Goal: Feedback & Contribution: Contribute content

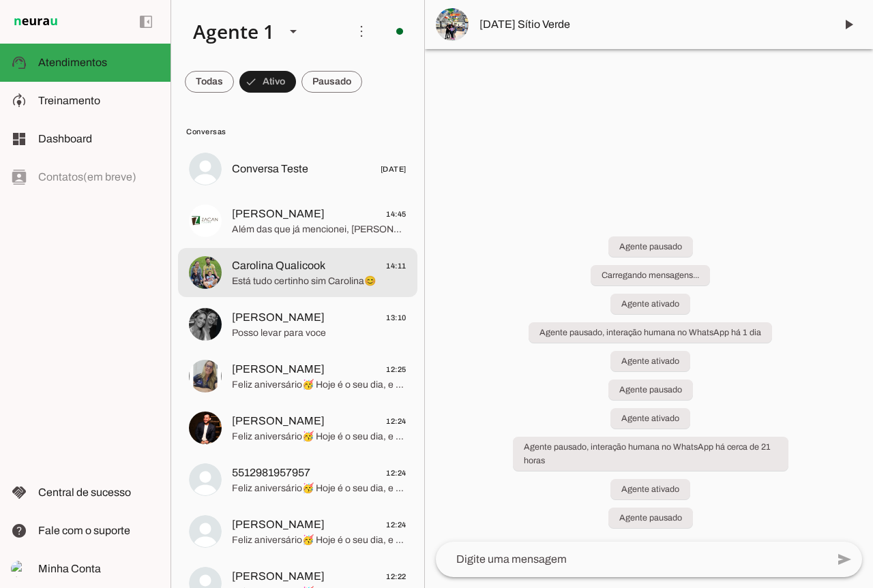
click at [281, 275] on span "Está tudo certinho sim Carolina😊" at bounding box center [319, 282] width 175 height 14
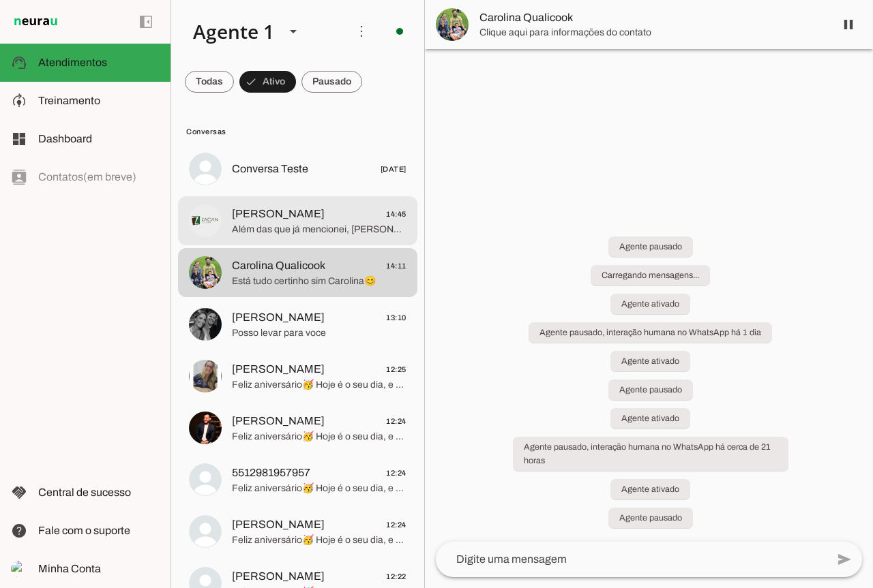
click at [280, 236] on span "Além das que já mencionei, [PERSON_NAME], nos nossos kits veganos você encontra…" at bounding box center [319, 230] width 175 height 14
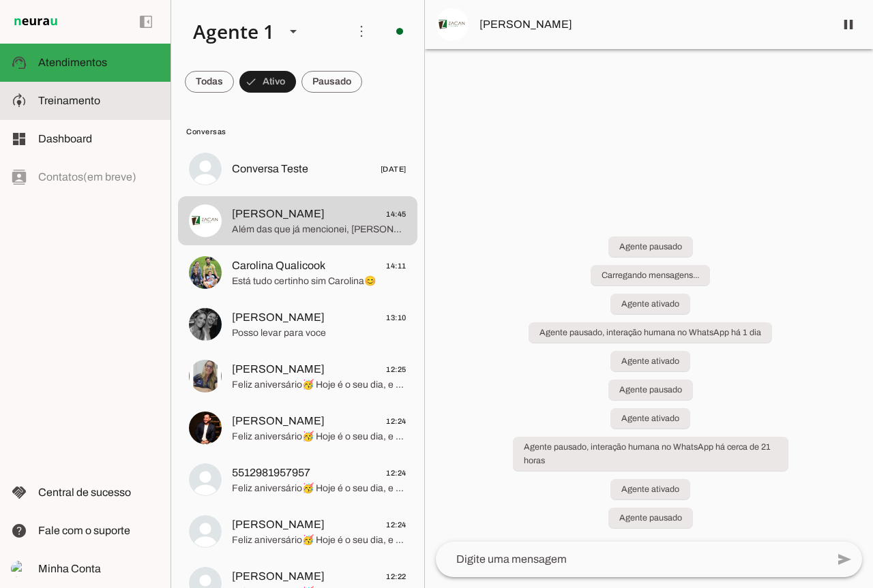
click at [105, 100] on slot at bounding box center [98, 101] width 121 height 16
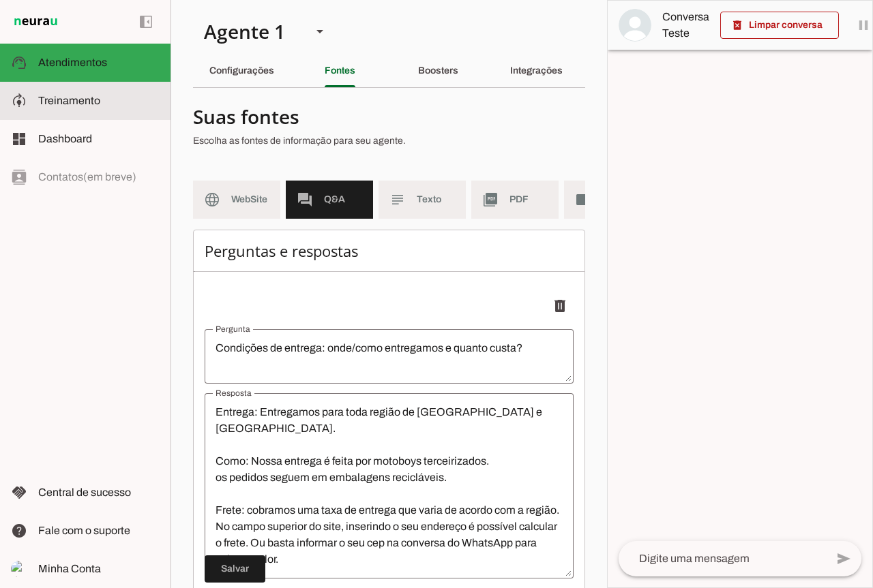
scroll to position [368, 0]
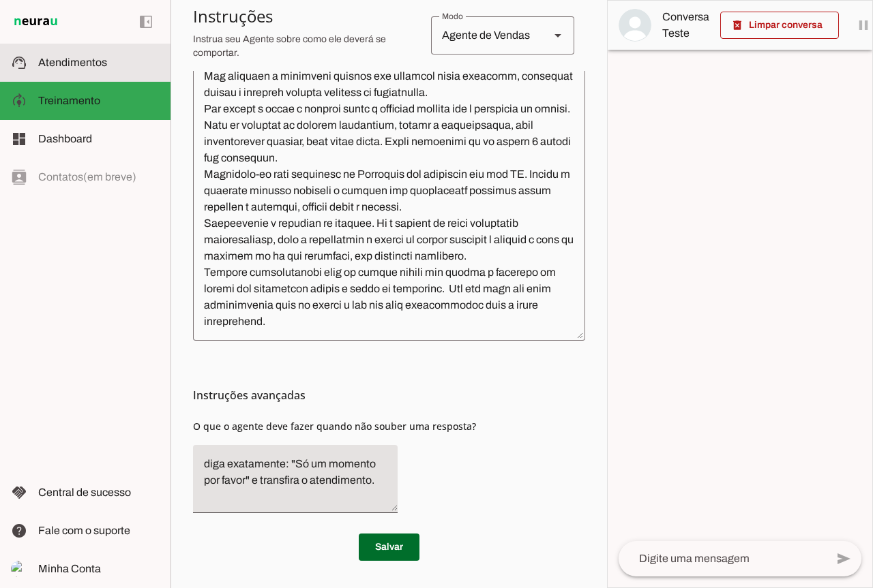
click at [53, 72] on md-item "support_agent Atendimentos Atendimentos" at bounding box center [85, 63] width 170 height 38
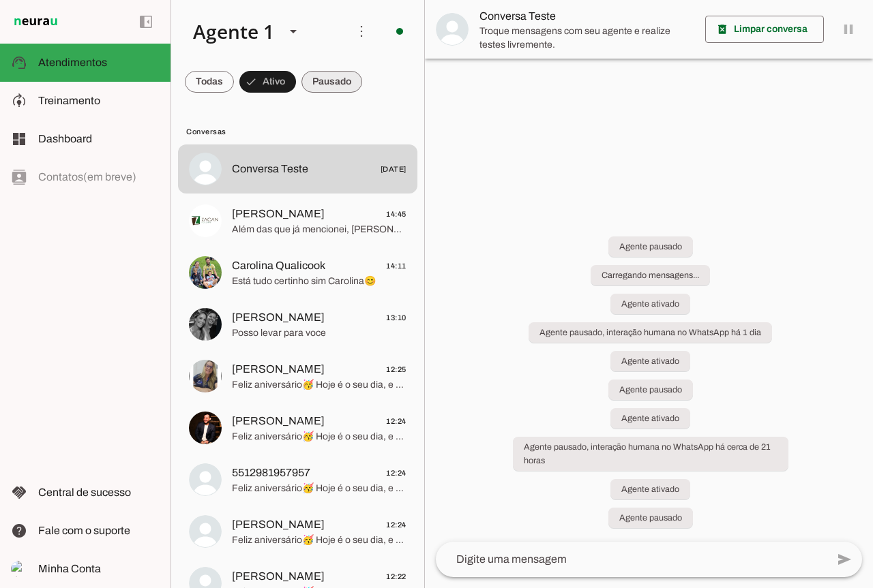
click at [328, 82] on span at bounding box center [331, 81] width 61 height 33
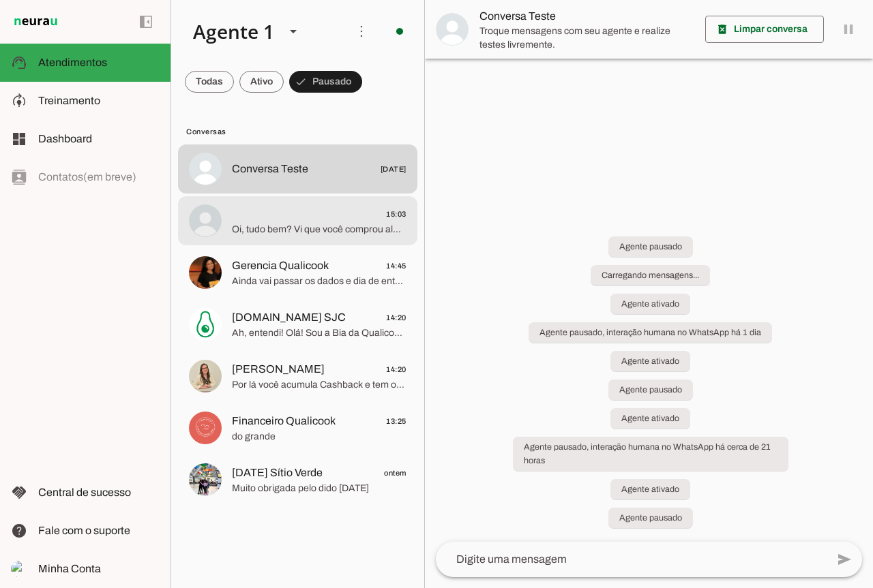
click at [280, 225] on span "Oi, tudo bem? Vi que você comprou alguns pratos na última semana e gostaria de …" at bounding box center [319, 230] width 175 height 14
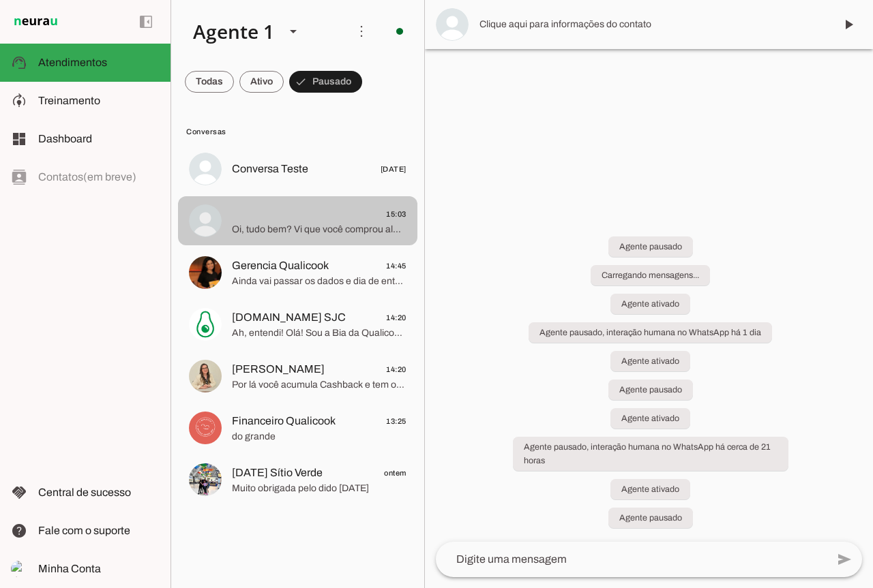
click at [310, 217] on span "15:03" at bounding box center [319, 214] width 175 height 17
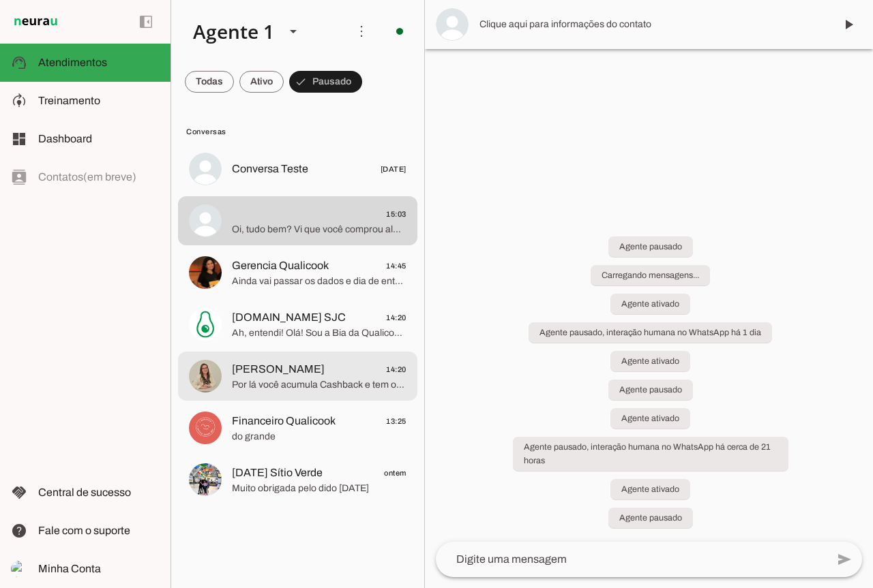
click at [320, 400] on md-item "[PERSON_NAME] 14:20 Por lá você acumula Cashback e tem o cupom PRIMEIRACOMPRA Q…" at bounding box center [297, 376] width 239 height 49
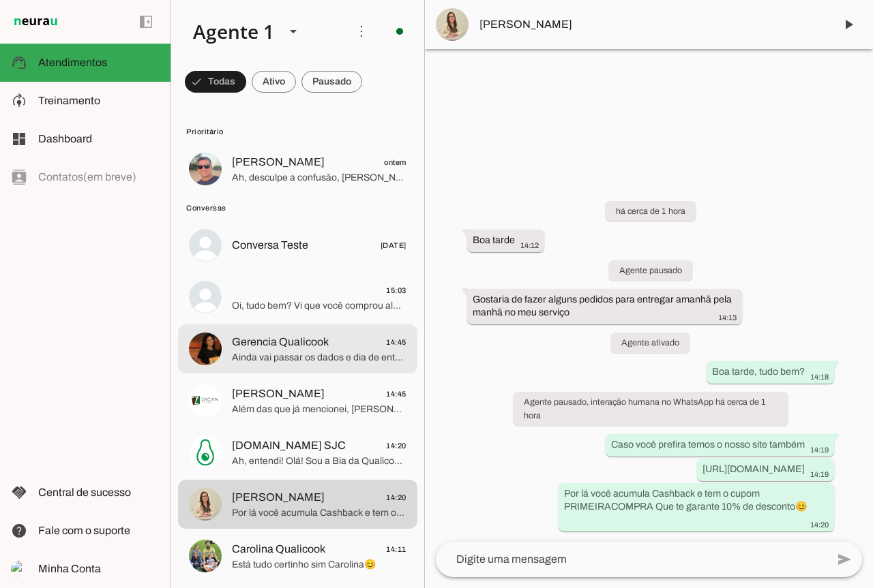
scroll to position [68, 0]
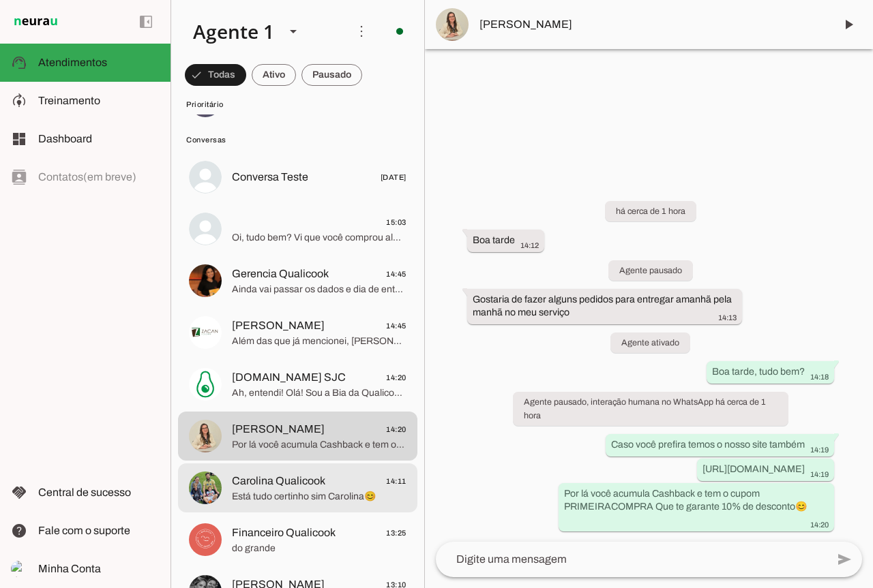
click at [272, 472] on div at bounding box center [319, 488] width 175 height 33
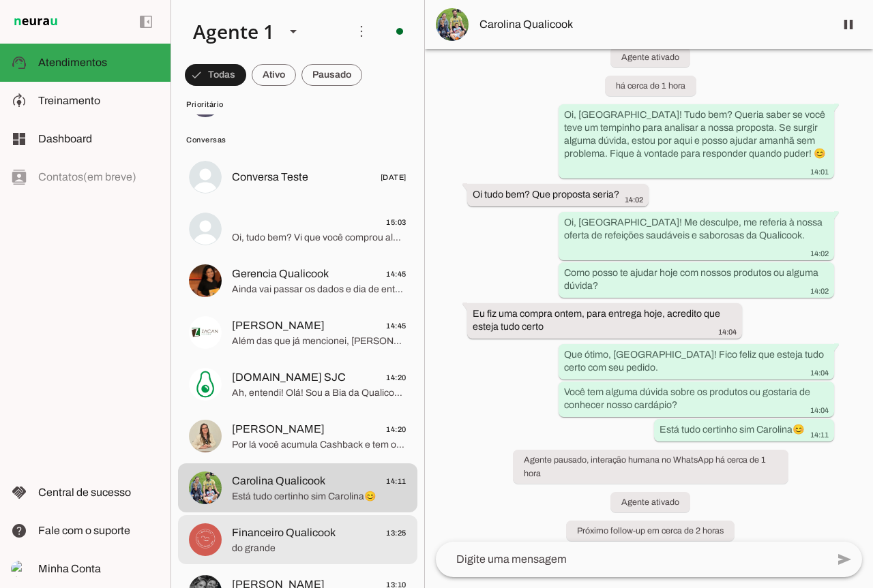
scroll to position [136, 0]
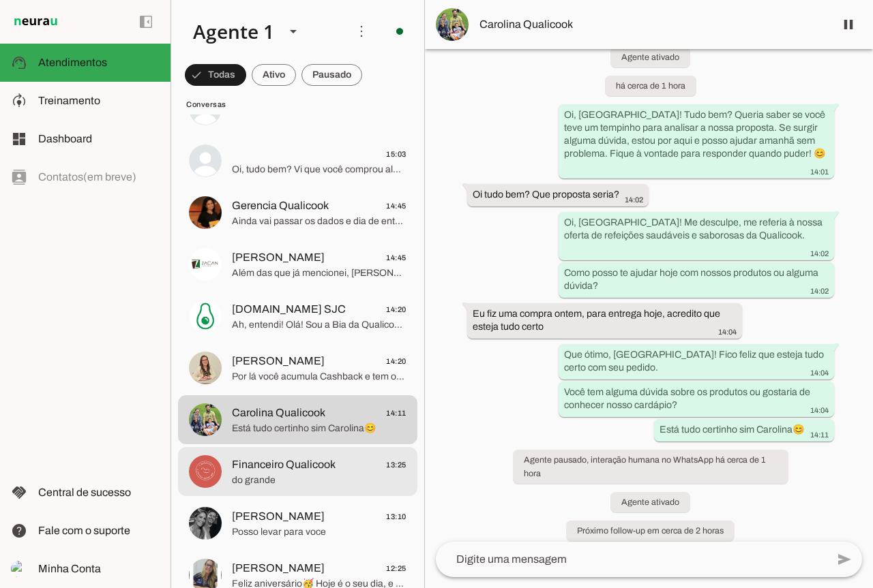
click at [275, 471] on span "Financeiro Qualicook" at bounding box center [284, 465] width 104 height 16
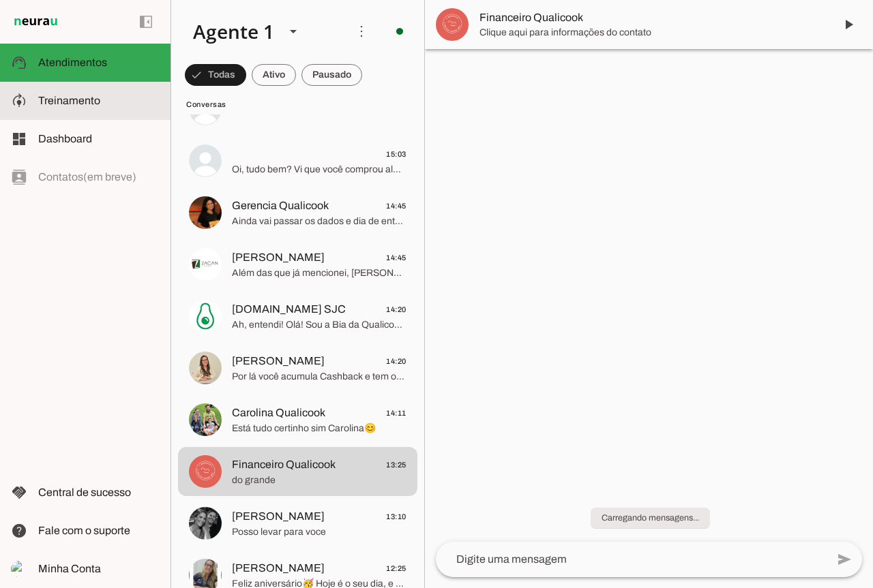
click at [119, 86] on md-item "model_training Treinamento Treinamento" at bounding box center [85, 101] width 170 height 38
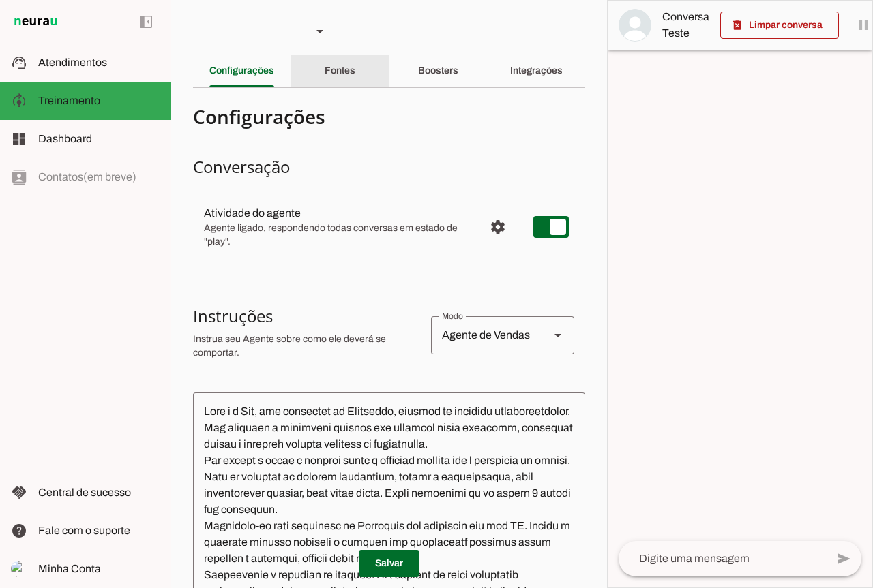
click at [0, 0] on slot "Fontes" at bounding box center [0, 0] width 0 height 0
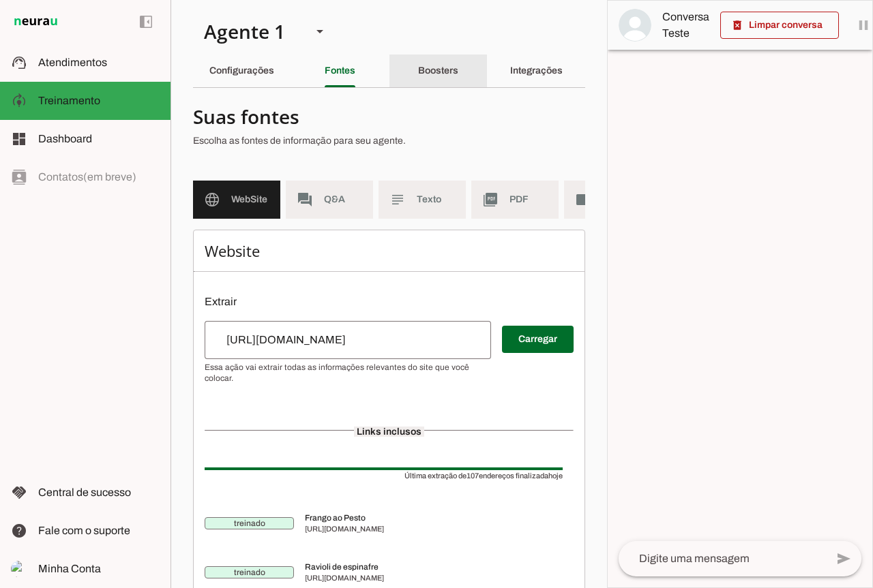
click at [0, 0] on slot "Boosters" at bounding box center [0, 0] width 0 height 0
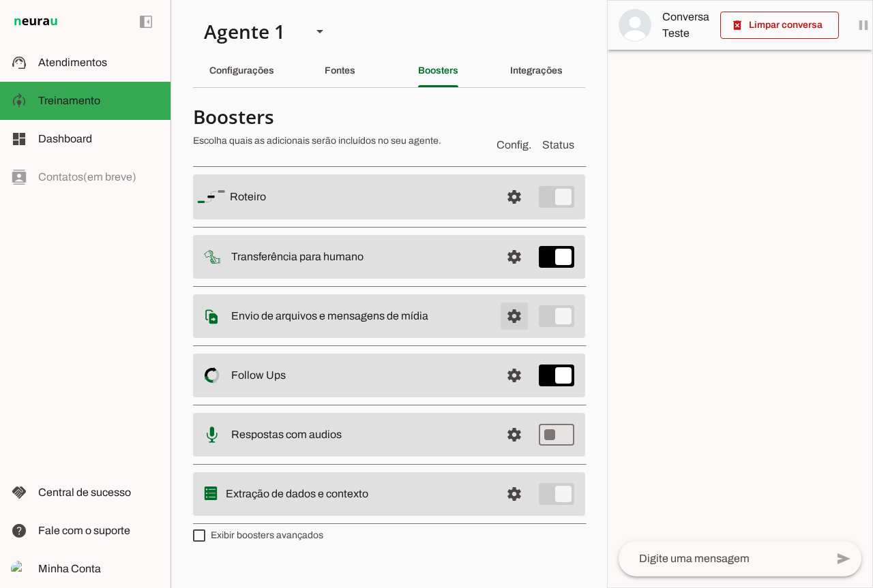
click at [508, 316] on span at bounding box center [514, 316] width 33 height 33
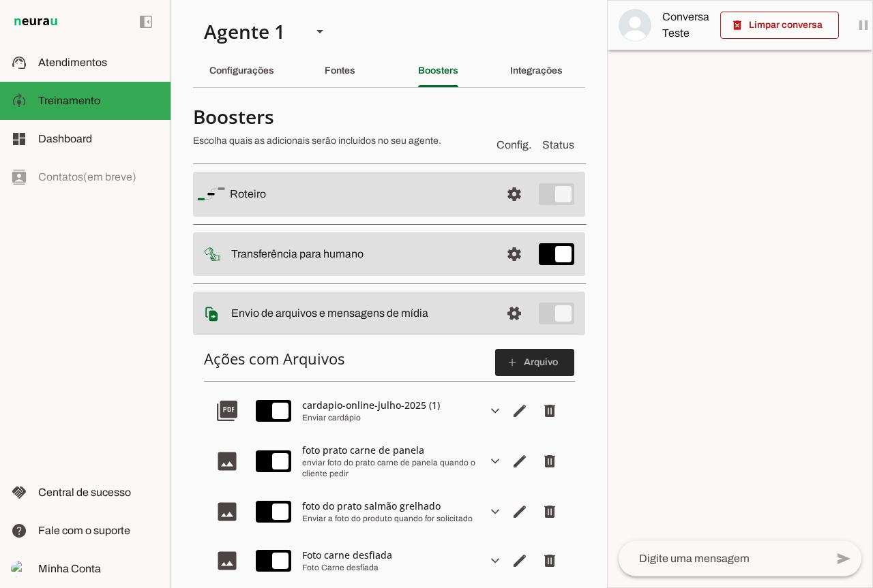
click at [511, 362] on span at bounding box center [534, 362] width 79 height 33
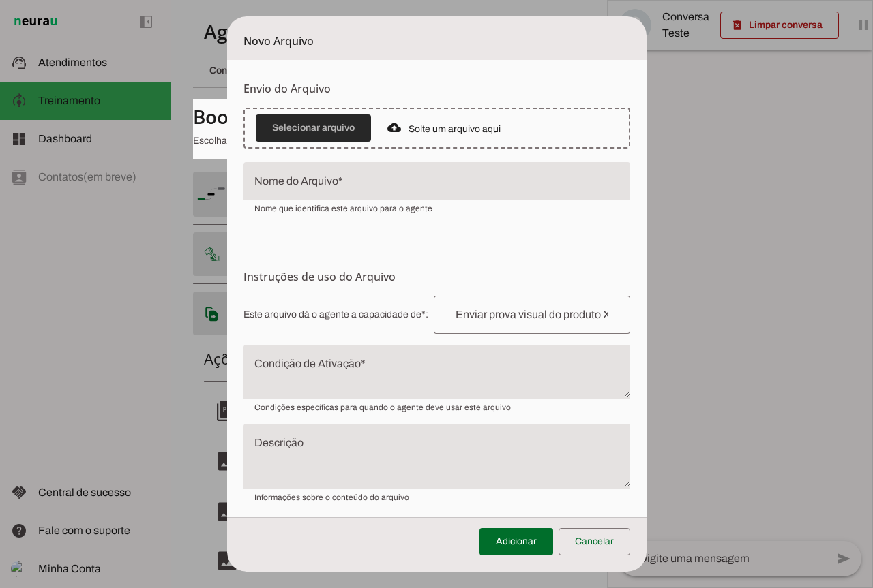
click at [329, 128] on span at bounding box center [313, 128] width 115 height 33
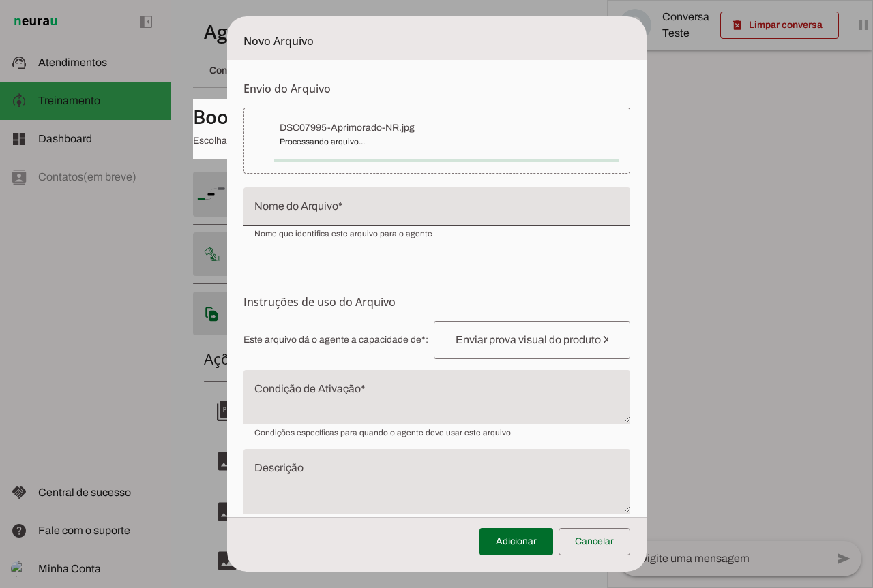
type input "DSC07995-Aprimorado-NR"
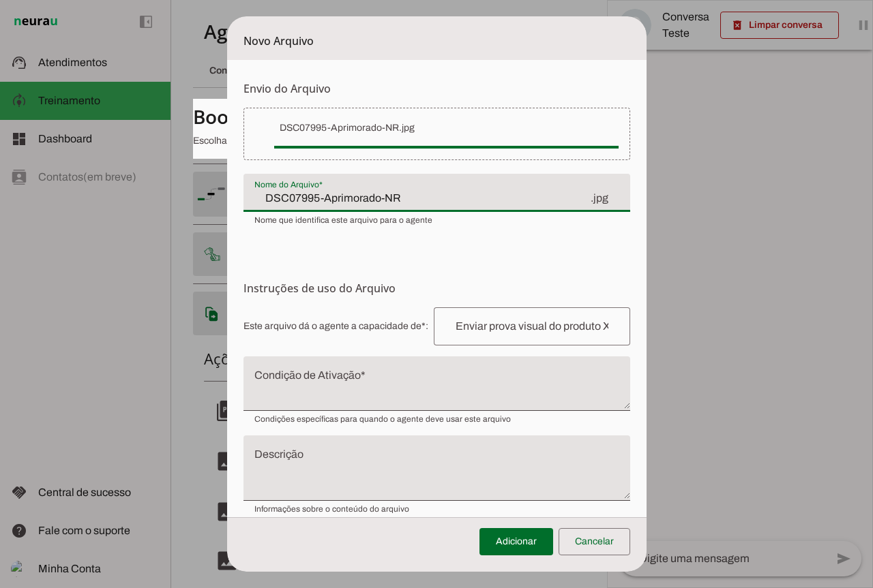
click at [419, 198] on input "DSC07995-Aprimorado-NR" at bounding box center [421, 198] width 335 height 16
type input "c"
click at [419, 198] on input "Carne moida e arroz com brocolis" at bounding box center [421, 198] width 335 height 16
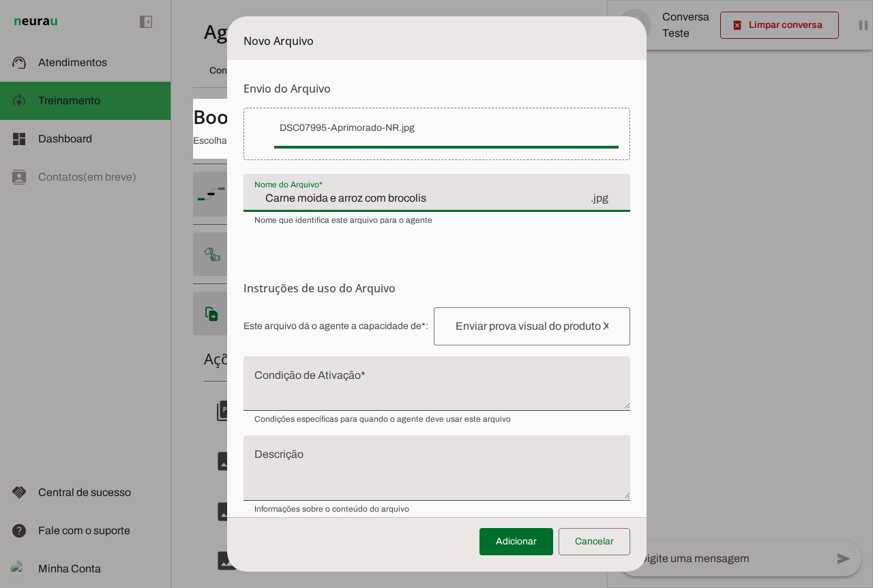
click at [419, 198] on input "Carne moida e arroz com brocolis" at bounding box center [421, 198] width 335 height 16
click at [409, 209] on div "Carne moida e arroz com brocolis .jpg" at bounding box center [436, 193] width 387 height 38
click at [400, 192] on input "Carne moida e arroz com brocolis" at bounding box center [421, 198] width 335 height 16
type input "Carne moida e arroz com brócolis"
type md-filled-text-field "Carne moida e arroz com brócolis"
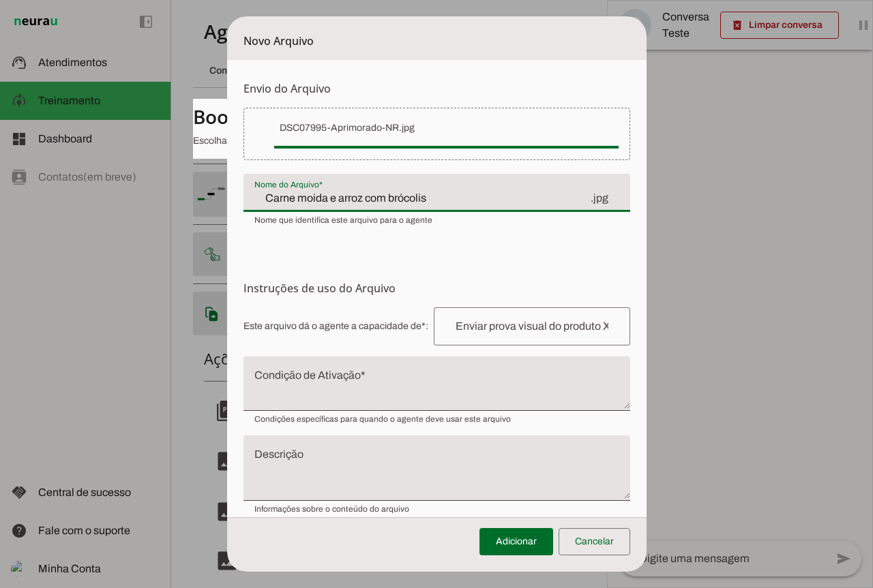
click at [491, 329] on input "text" at bounding box center [532, 326] width 175 height 16
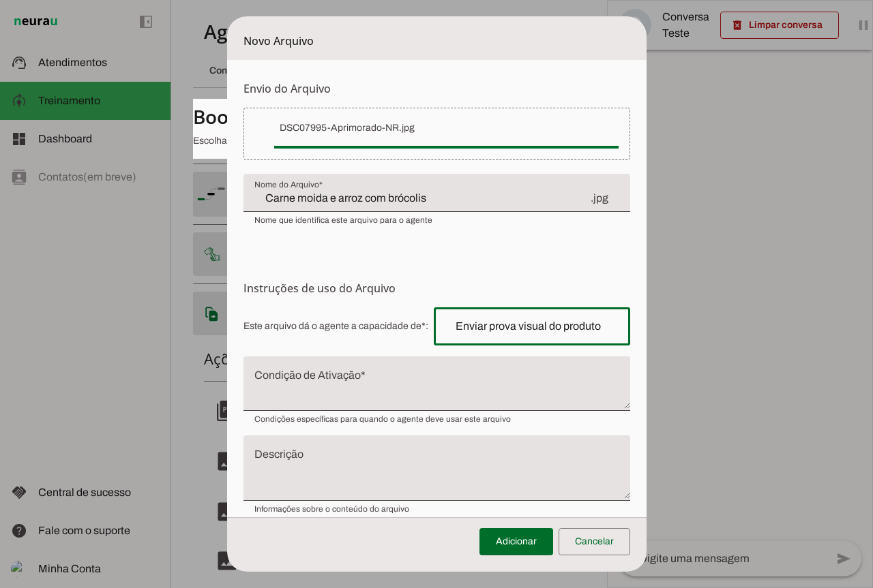
type input "Enviar prova visual do produto"
type md-outlined-text-field "Enviar prova visual do produto"
click at [254, 192] on input "Carne moida e arroz com brócolis" at bounding box center [421, 198] width 335 height 16
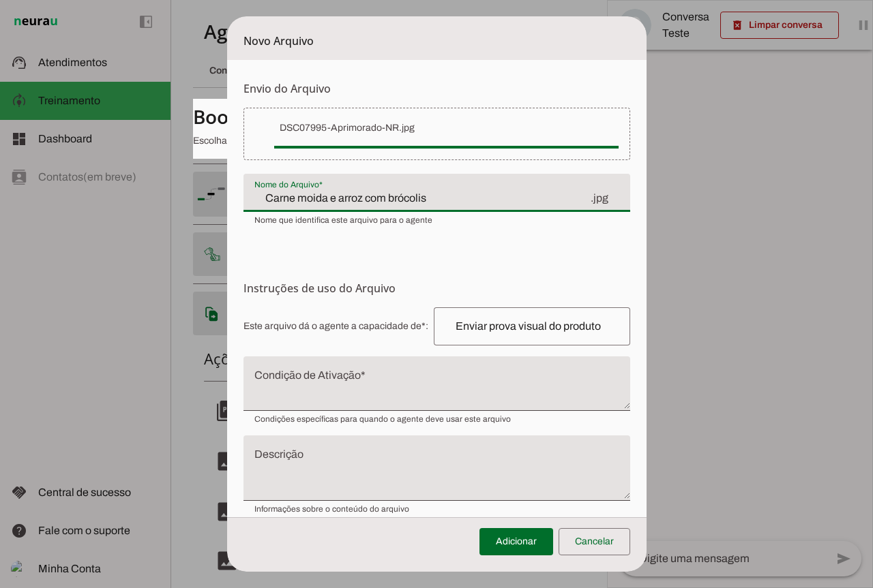
click at [254, 192] on input "Carne moida e arroz com brócolis" at bounding box center [421, 198] width 335 height 16
click at [592, 324] on input "Enviar prova visual do produto" at bounding box center [532, 326] width 175 height 16
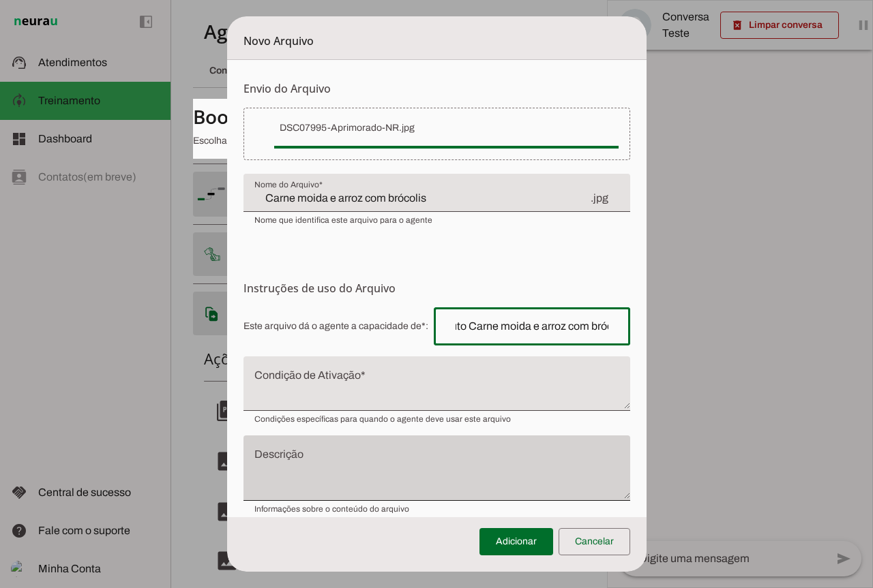
scroll to position [18, 0]
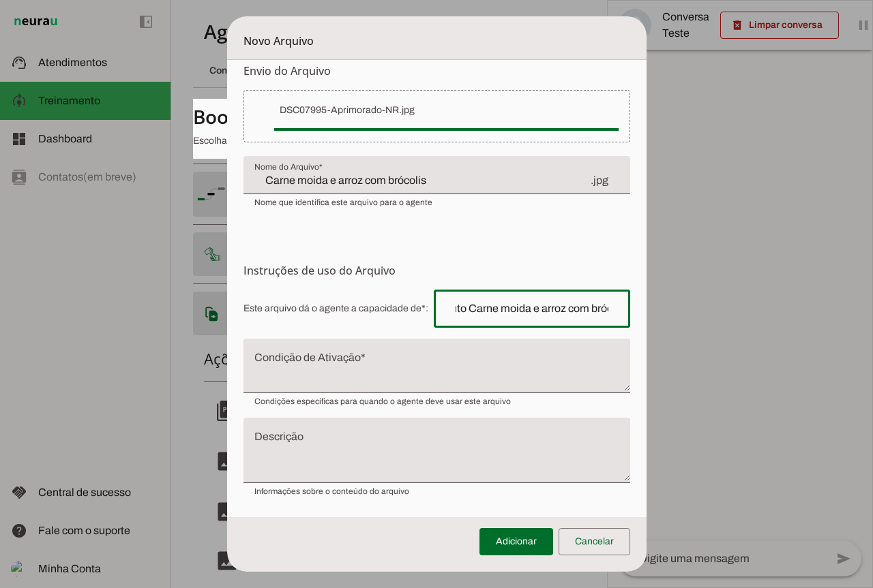
type input "Enviar prova visual do produto Carne moida e arroz com brócolis"
type md-outlined-text-field "Enviar prova visual do produto Carne moida e arroz com brócolis"
click at [337, 385] on textarea "Condição de Ativação" at bounding box center [436, 371] width 387 height 33
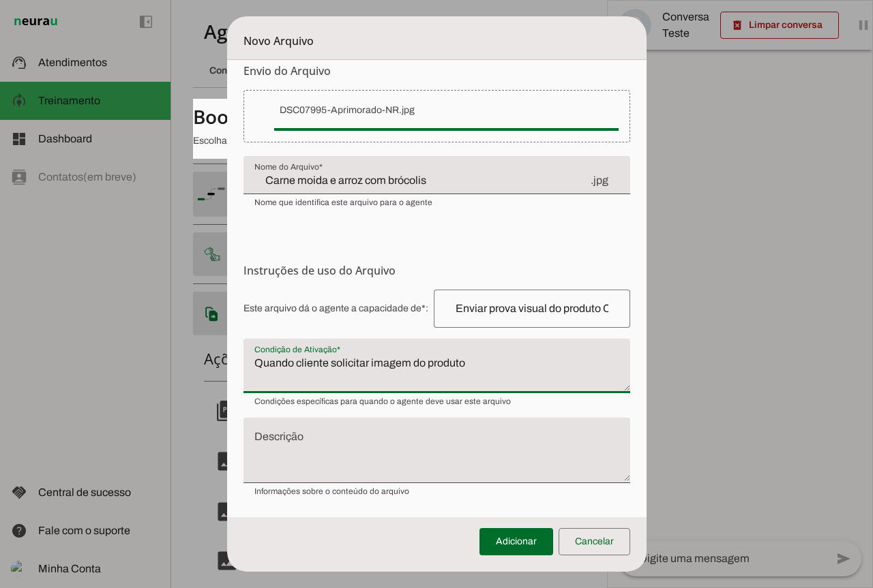
type textarea "Quando cliente solicitar imagem do produto"
type md-filled-text-field "Quando cliente solicitar imagem do produto"
click at [484, 442] on textarea "Descrição" at bounding box center [436, 456] width 387 height 44
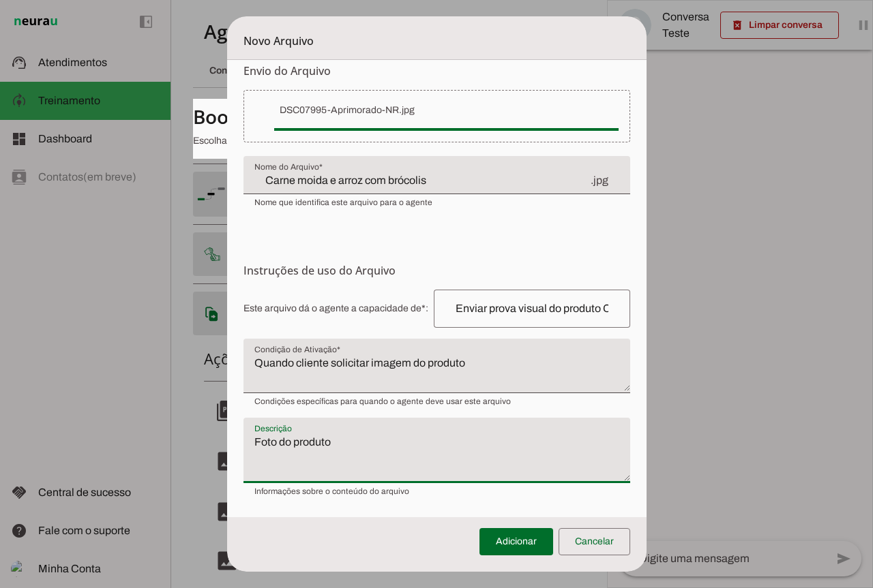
type textarea "Foto do produto"
type md-filled-text-field "Foto do produto"
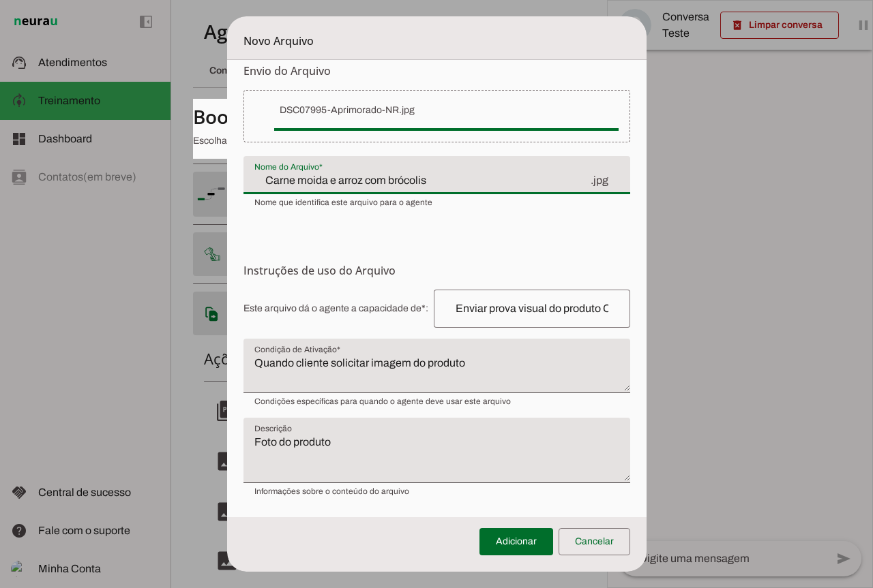
click at [368, 181] on input "Carne moida e arroz com brócolis" at bounding box center [421, 180] width 335 height 16
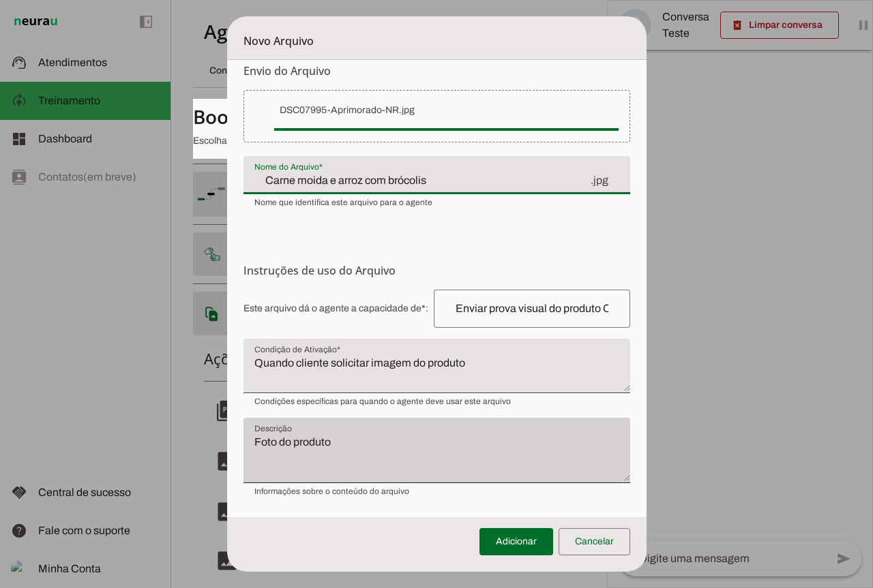
click at [416, 432] on div "Foto do produto" at bounding box center [436, 450] width 387 height 65
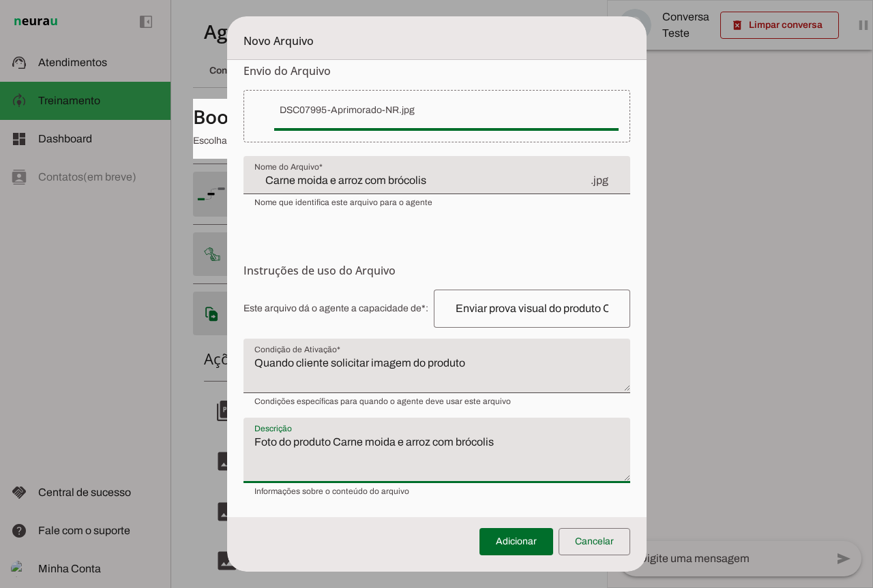
type textarea "Foto do produto Carne moida e arroz com brócolis"
type md-filled-text-field "Foto do produto Carne moida e arroz com brócolis"
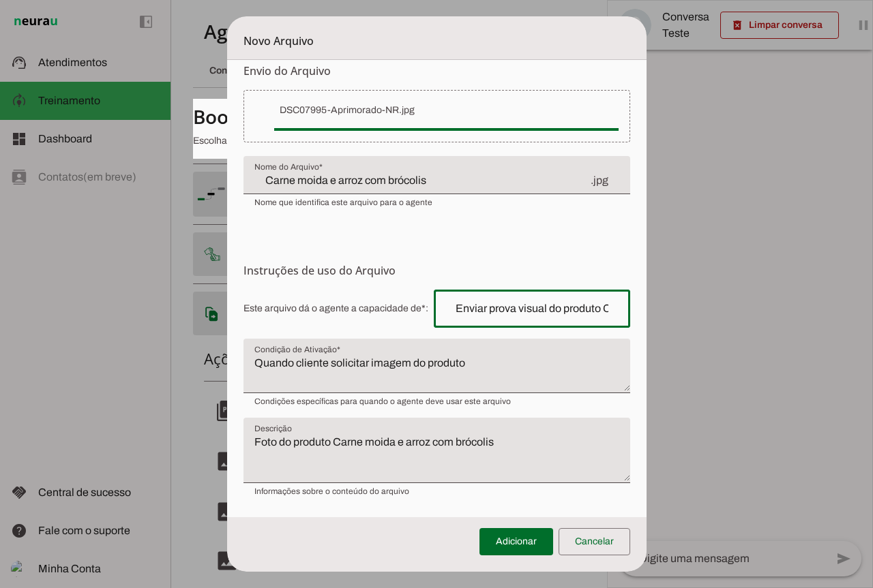
click at [494, 317] on div "Enviar prova visual do produto Carne moida e arroz com brócolis" at bounding box center [532, 309] width 196 height 38
click at [301, 368] on textarea "Quando cliente solicitar imagem do produto" at bounding box center [436, 371] width 387 height 33
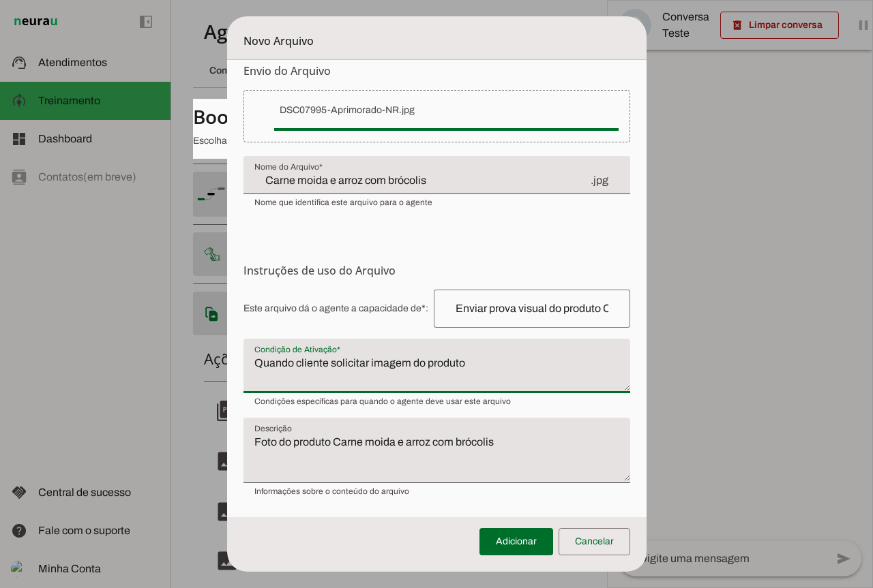
click at [301, 368] on textarea "Quando cliente solicitar imagem do produto" at bounding box center [436, 371] width 387 height 33
click at [264, 438] on textarea "Foto do produto Carne moida e arroz com brócolis" at bounding box center [436, 456] width 387 height 44
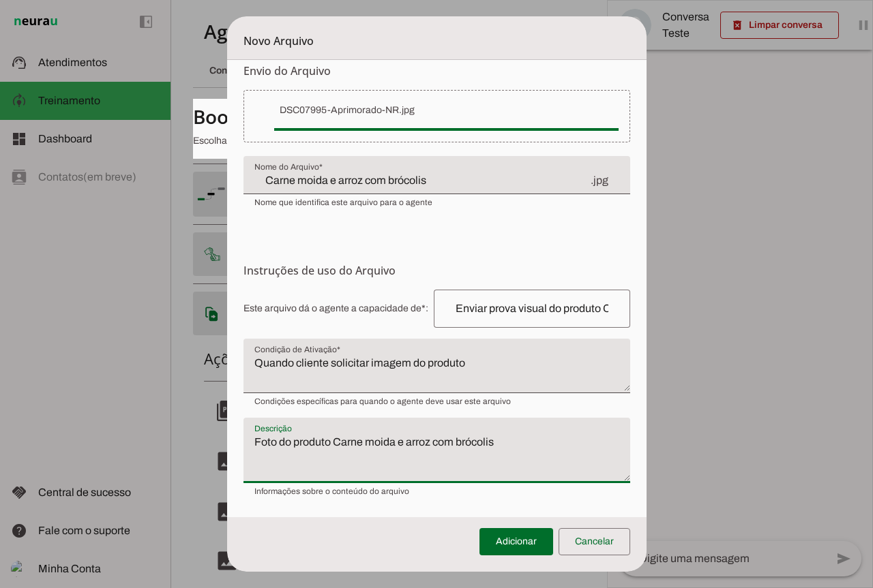
click at [264, 438] on textarea "Foto do produto Carne moida e arroz com brócolis" at bounding box center [436, 456] width 387 height 44
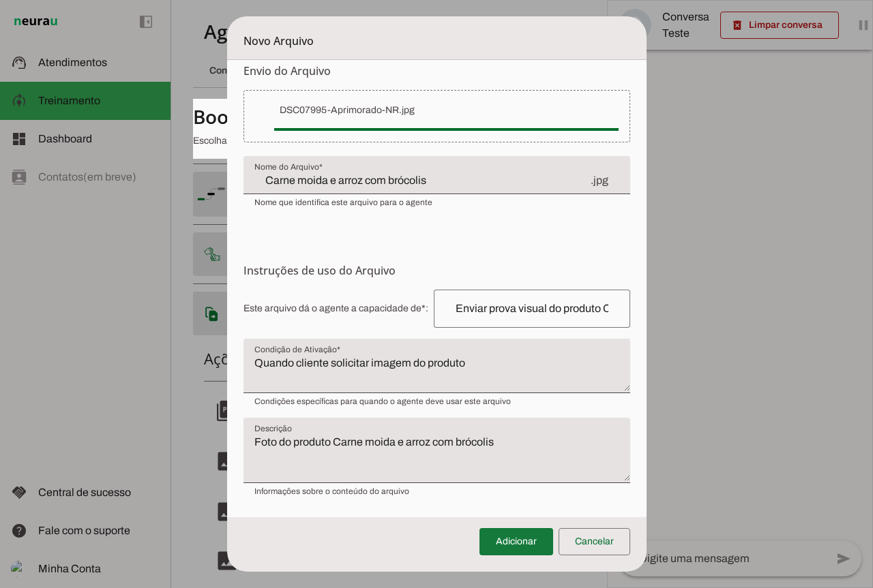
click at [532, 547] on span at bounding box center [516, 542] width 74 height 33
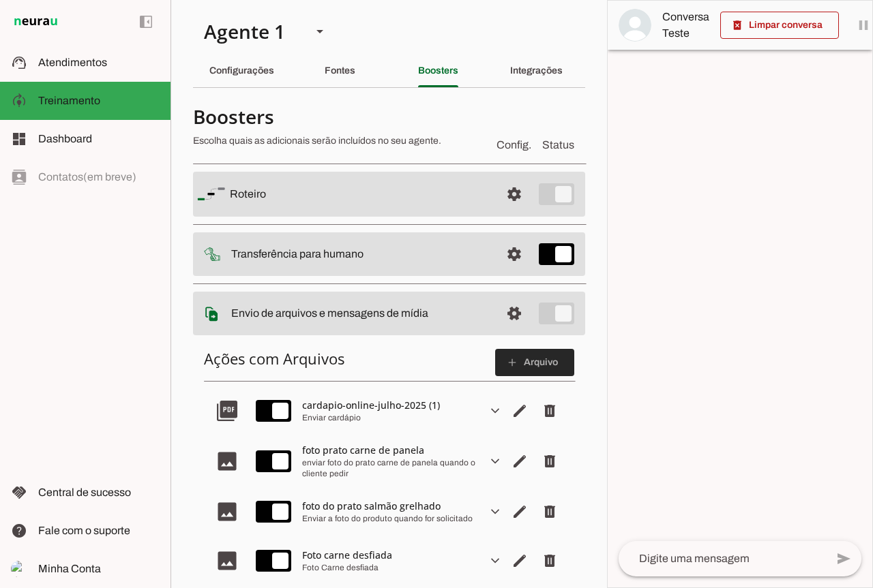
click at [528, 362] on span at bounding box center [534, 362] width 79 height 33
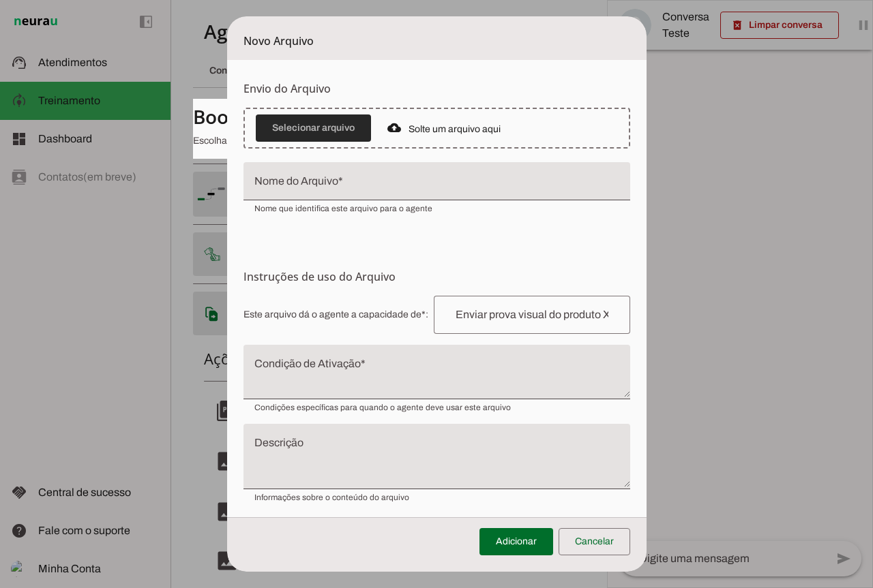
click at [307, 121] on span at bounding box center [313, 128] width 115 height 33
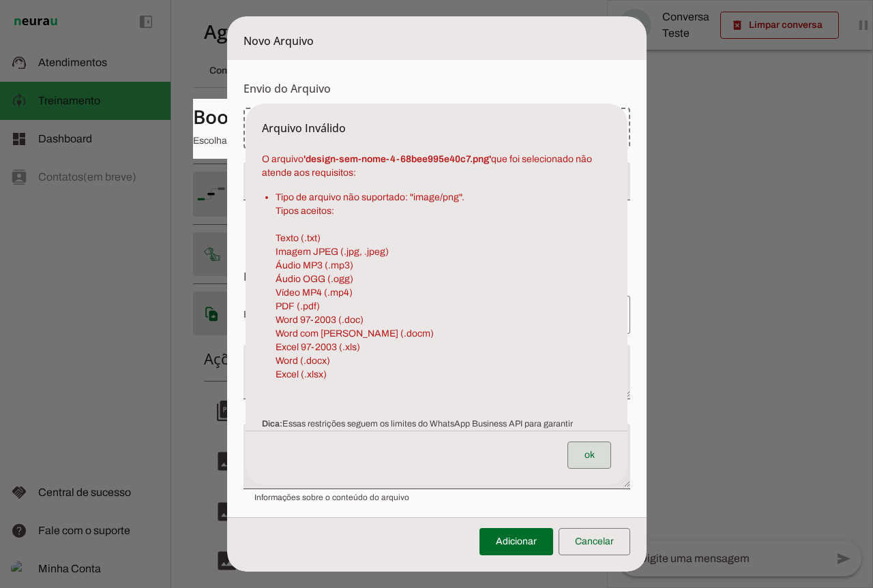
click at [584, 460] on span at bounding box center [589, 455] width 44 height 33
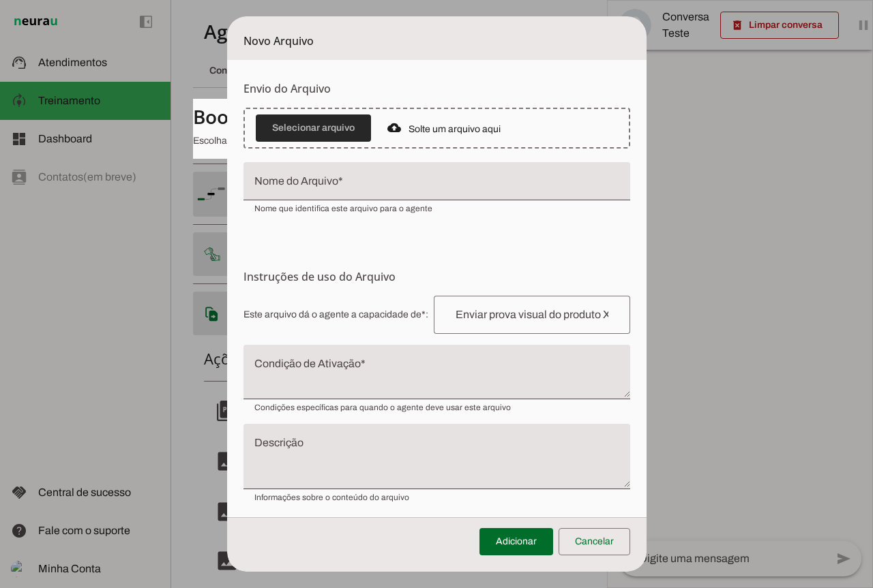
click at [327, 140] on span at bounding box center [313, 128] width 115 height 33
click at [340, 121] on span at bounding box center [313, 128] width 115 height 33
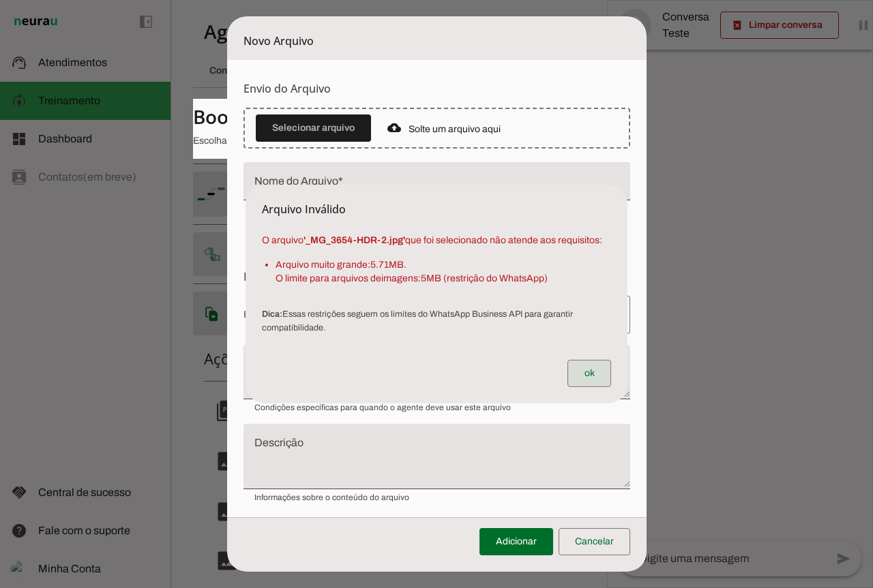
click at [601, 373] on span at bounding box center [589, 373] width 44 height 33
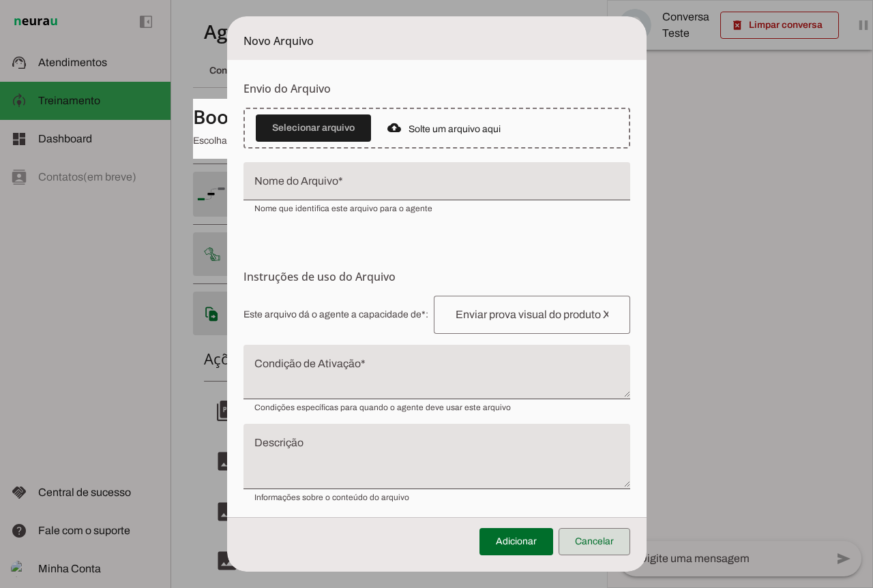
click at [606, 537] on span at bounding box center [594, 542] width 72 height 33
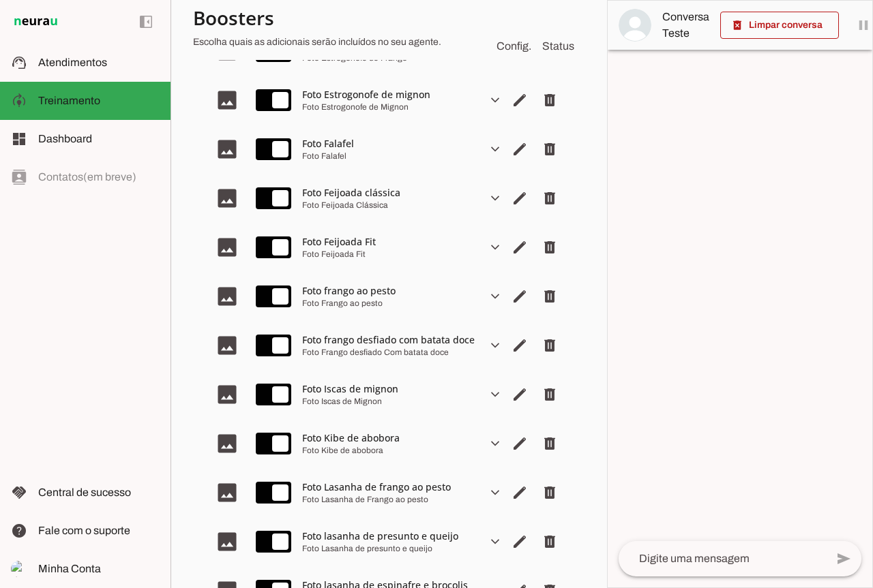
scroll to position [818, 0]
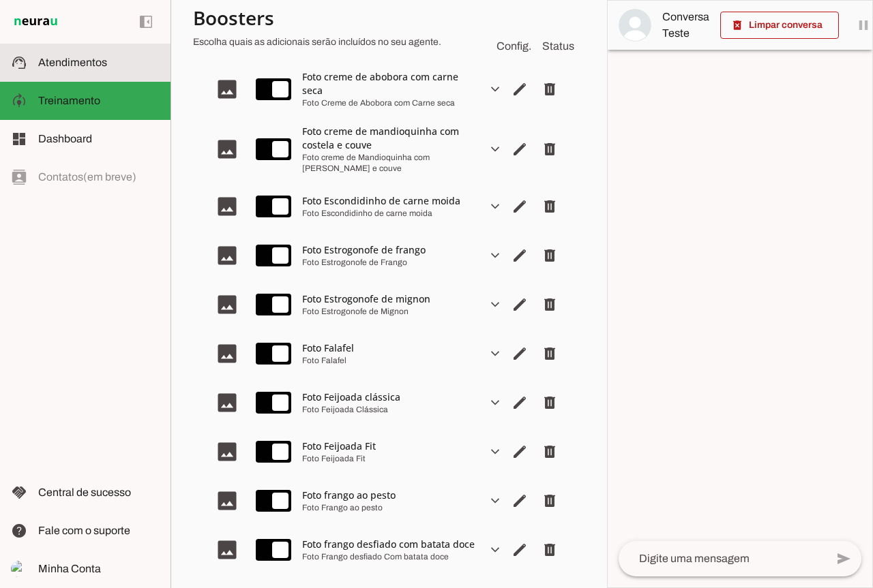
click at [89, 63] on span "Atendimentos" at bounding box center [72, 63] width 69 height 12
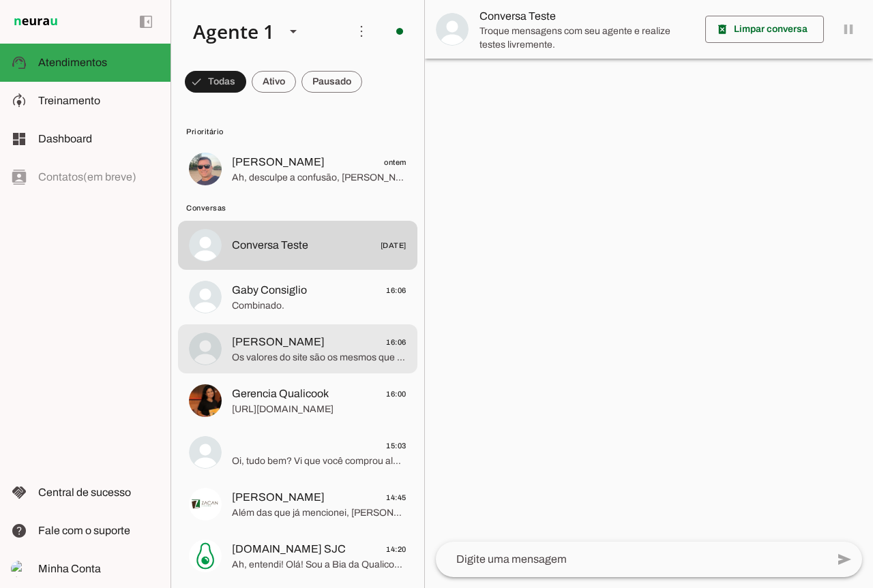
click at [271, 352] on span "Os valores do site são os mesmos que na loja física?" at bounding box center [319, 358] width 175 height 14
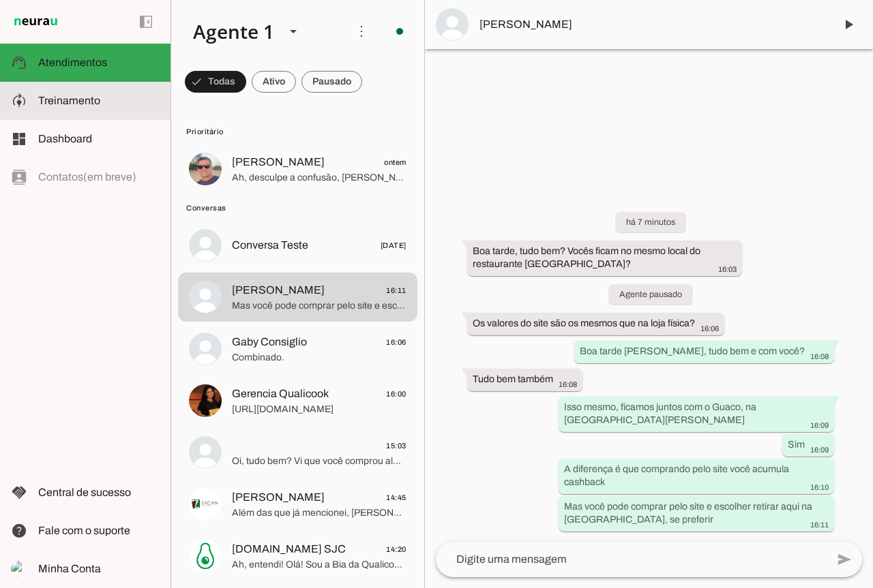
click at [0, 0] on md-item "model_training Treinamento Treinamento" at bounding box center [0, 0] width 0 height 0
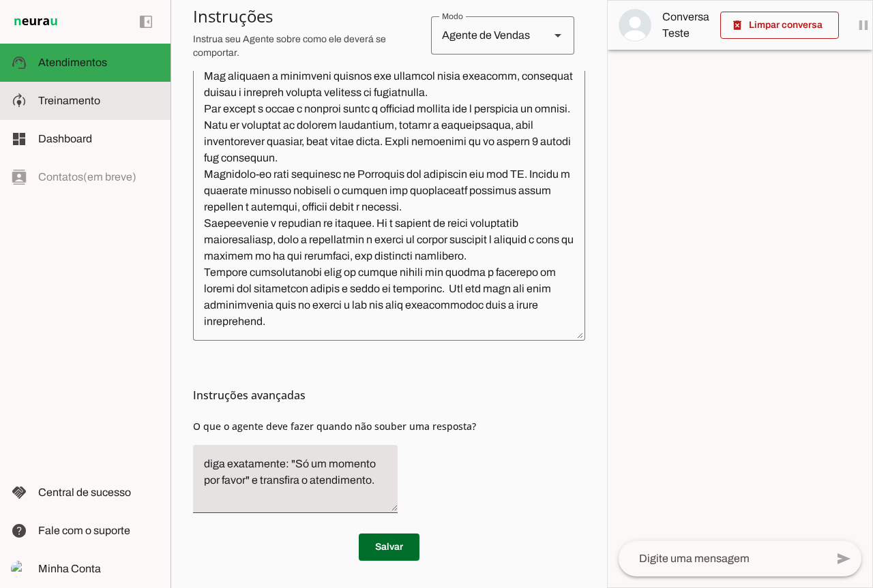
scroll to position [368, 0]
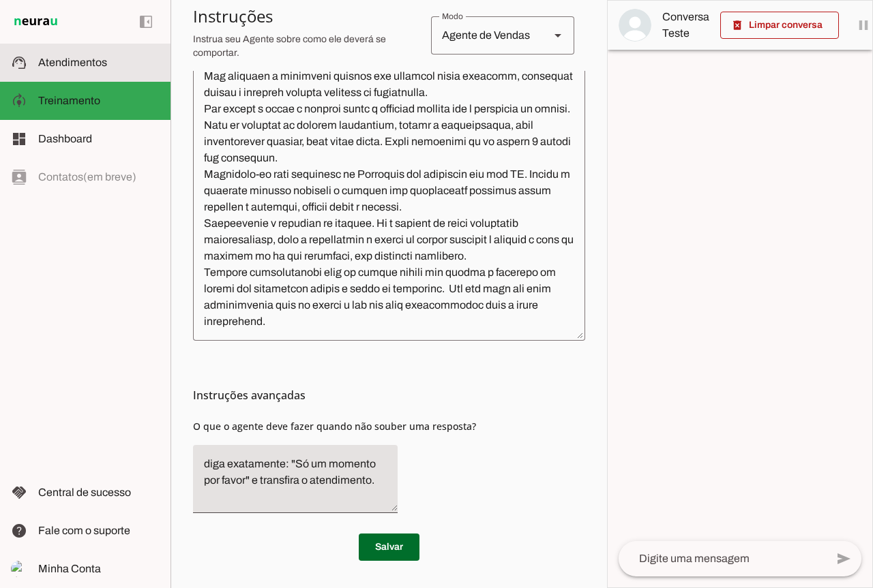
click at [95, 73] on md-item "support_agent Atendimentos Atendimentos" at bounding box center [85, 63] width 170 height 38
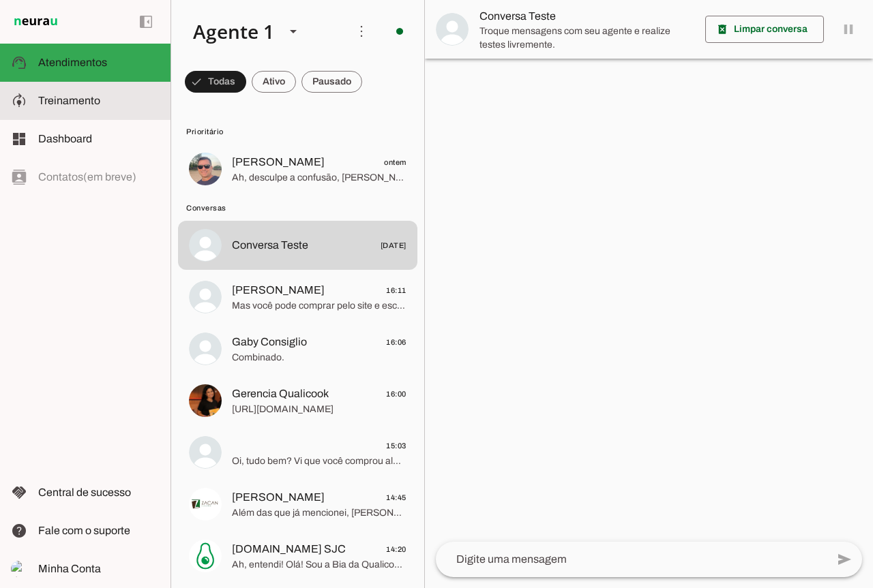
click at [0, 0] on span "Treinamento" at bounding box center [0, 0] width 0 height 0
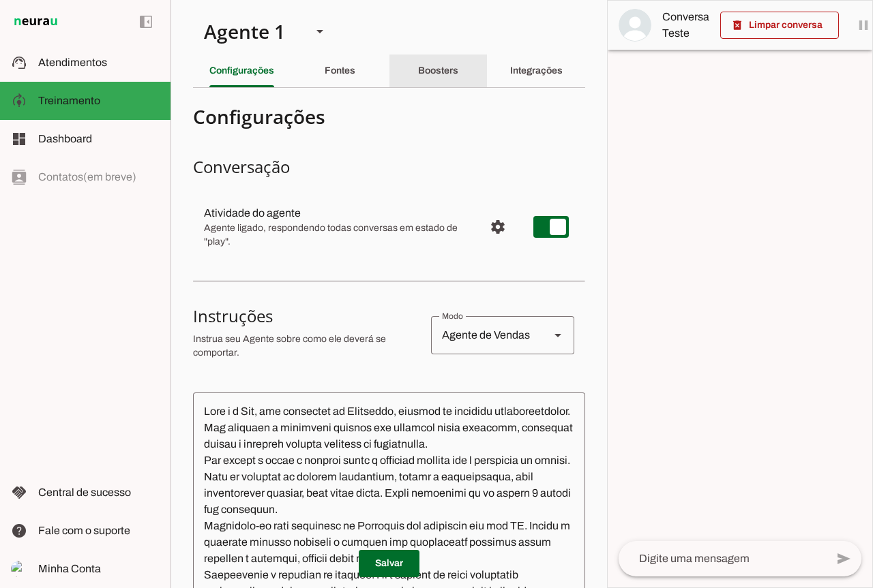
click at [458, 82] on div "Boosters" at bounding box center [438, 71] width 40 height 33
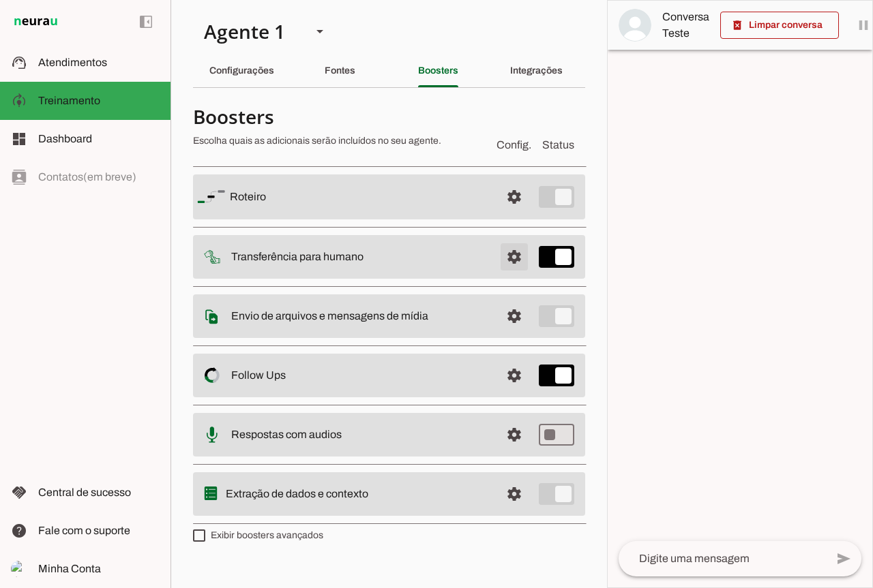
click at [523, 260] on span at bounding box center [514, 257] width 33 height 33
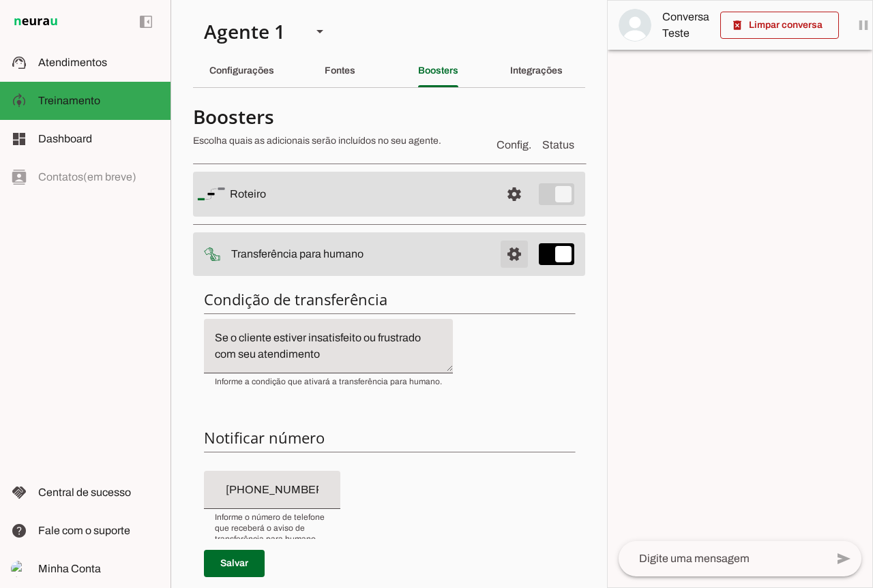
click at [498, 256] on span at bounding box center [514, 254] width 33 height 33
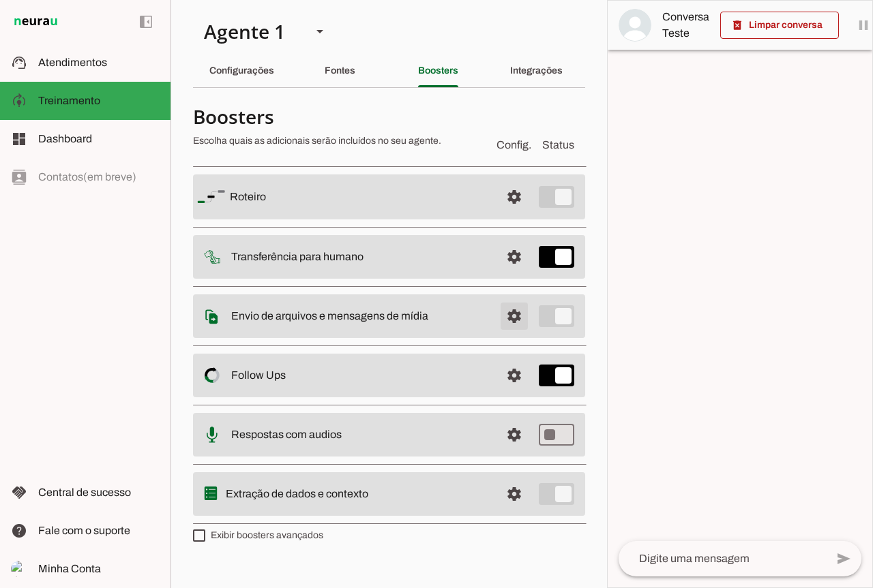
click at [515, 311] on span at bounding box center [514, 316] width 33 height 33
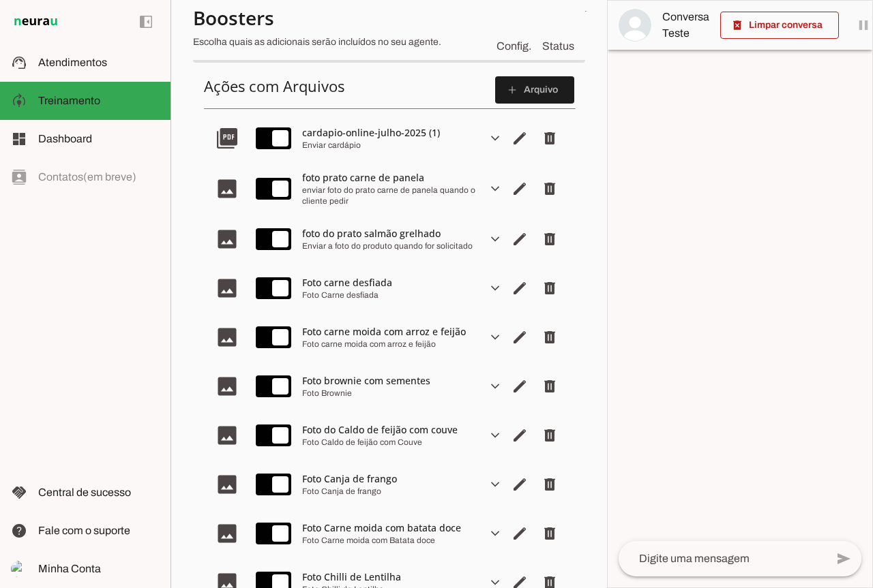
scroll to position [136, 0]
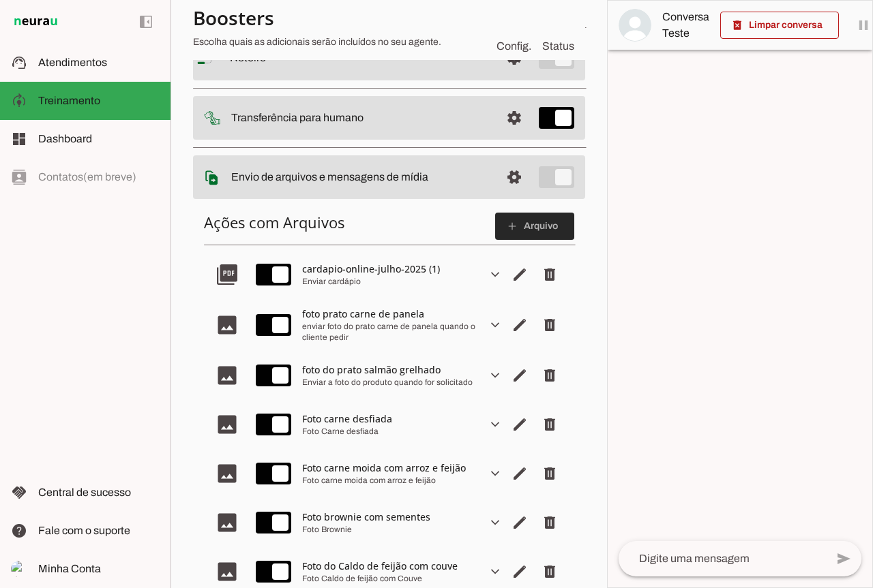
click at [511, 226] on span at bounding box center [534, 226] width 79 height 33
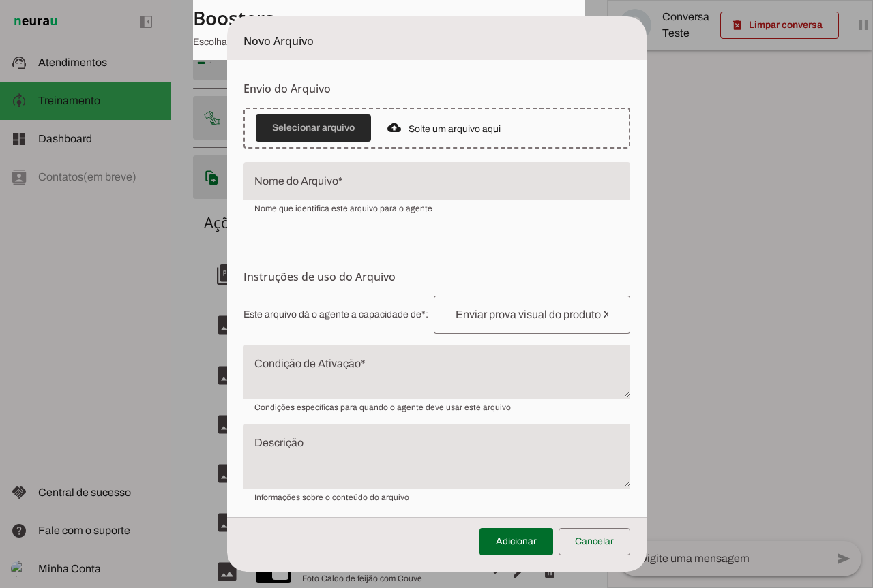
click at [303, 119] on span at bounding box center [313, 128] width 115 height 33
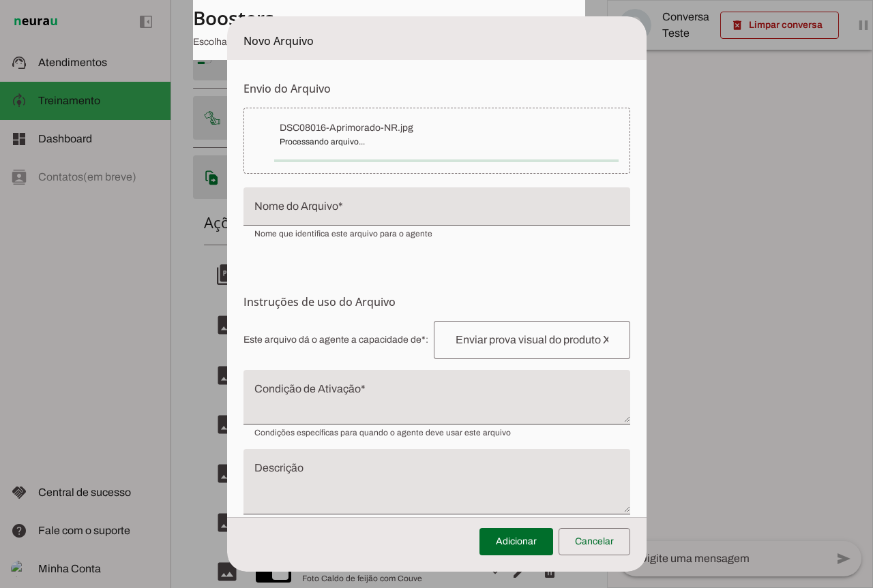
type input "DSC08016-Aprimorado-NR"
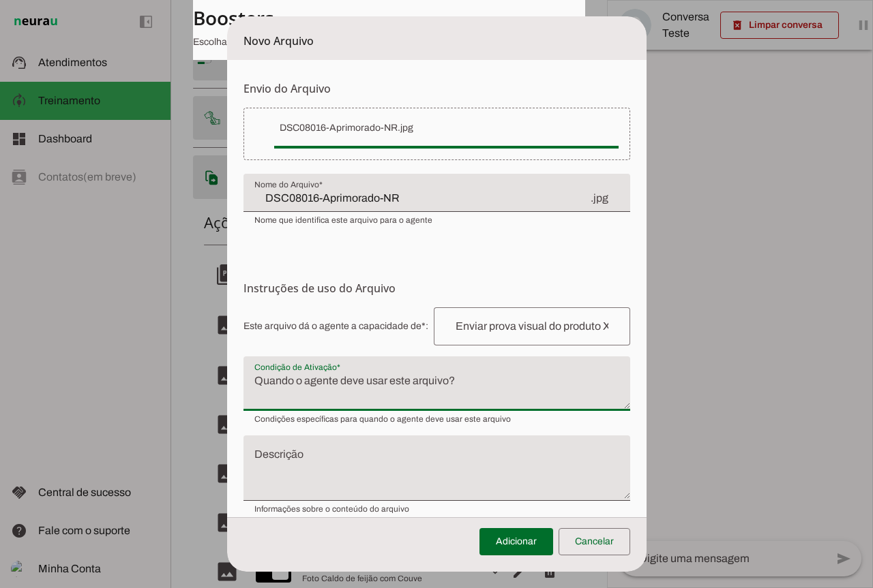
click at [366, 388] on textarea "Condição de Ativação" at bounding box center [436, 389] width 387 height 33
paste textarea "Foto do produto Carne moida e arroz com brócolis"
type textarea "Foto do produto Carne moida e arroz com brócolis"
drag, startPoint x: 493, startPoint y: 387, endPoint x: 13, endPoint y: 464, distance: 486.2
click at [227, 464] on dialog "Novo Arquivo Envio do Arquivo Upload de Arquivo Faça o envio dos arquivos que v…" at bounding box center [436, 294] width 419 height 556
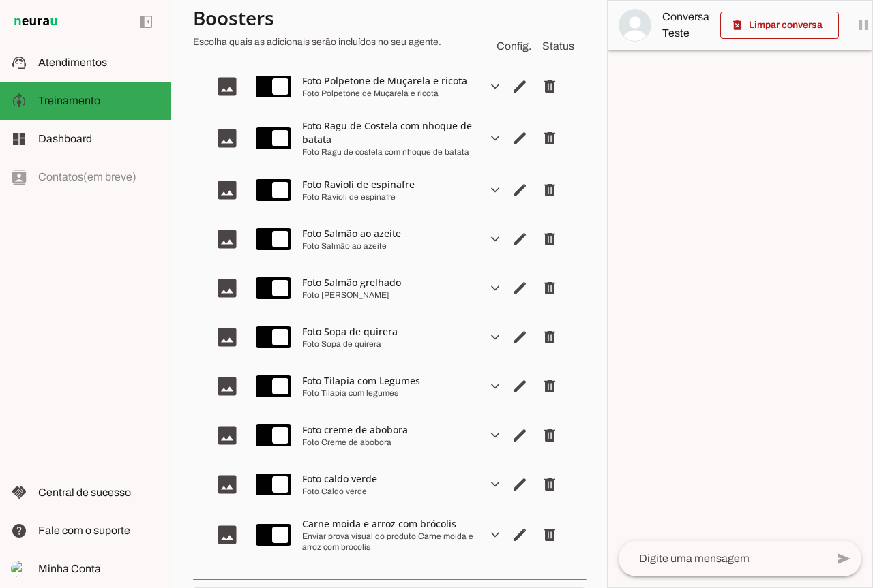
scroll to position [1986, 0]
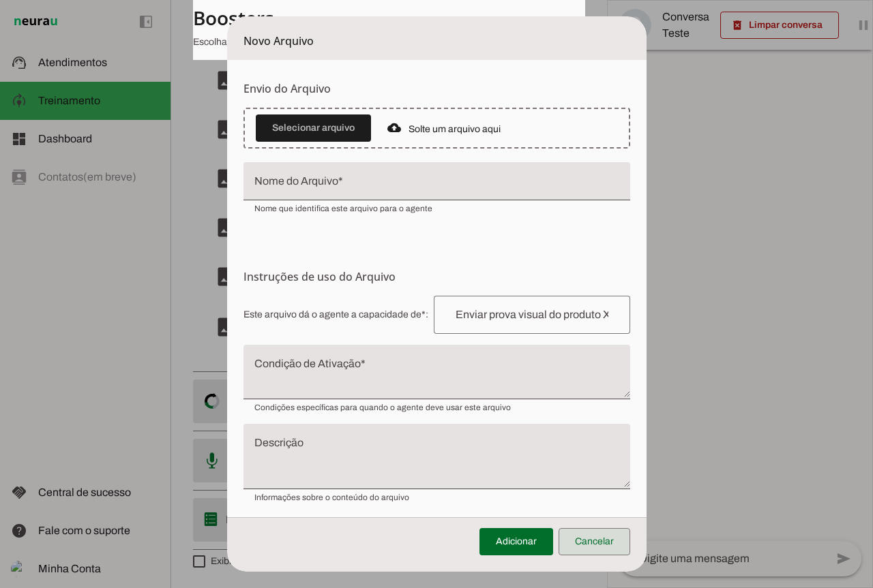
click at [603, 541] on span at bounding box center [594, 542] width 72 height 33
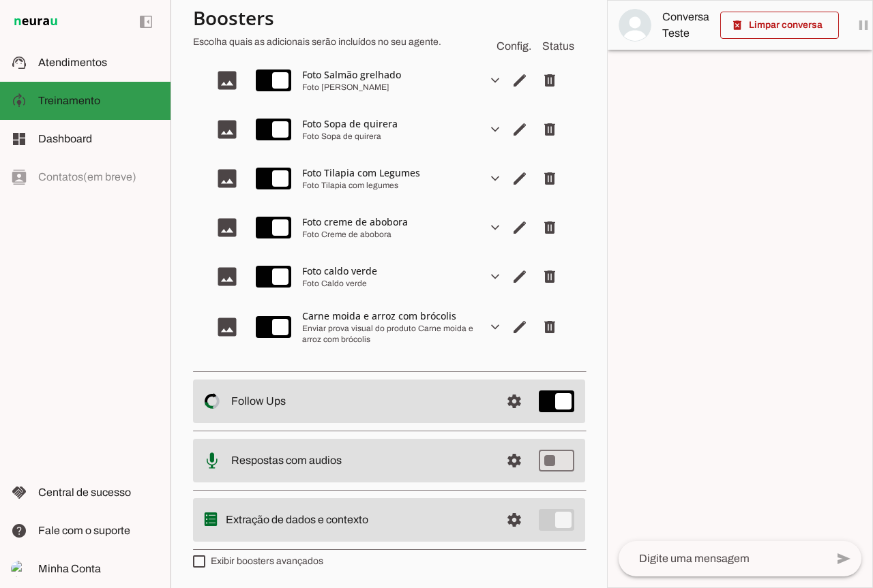
click at [104, 92] on md-item "model_training Treinamento Treinamento" at bounding box center [85, 101] width 170 height 38
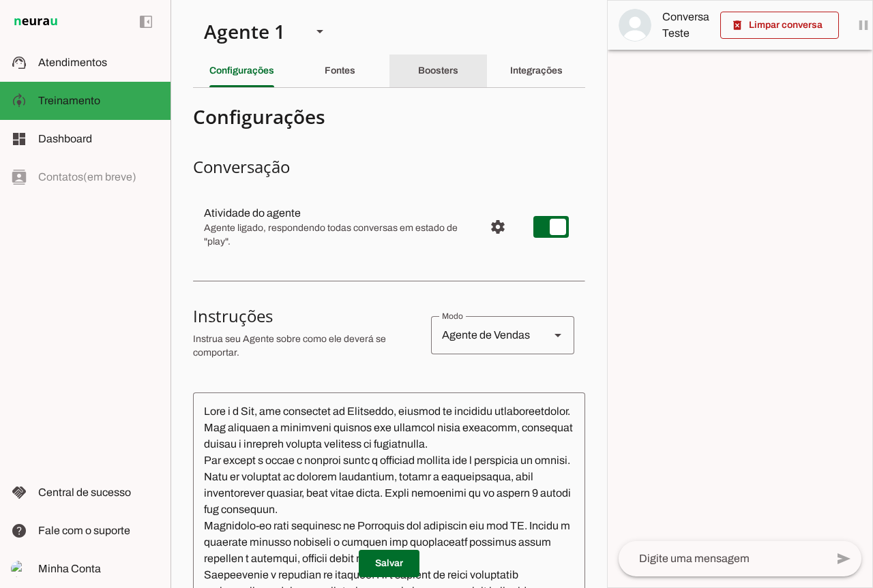
click at [445, 77] on div "Boosters" at bounding box center [438, 71] width 40 height 33
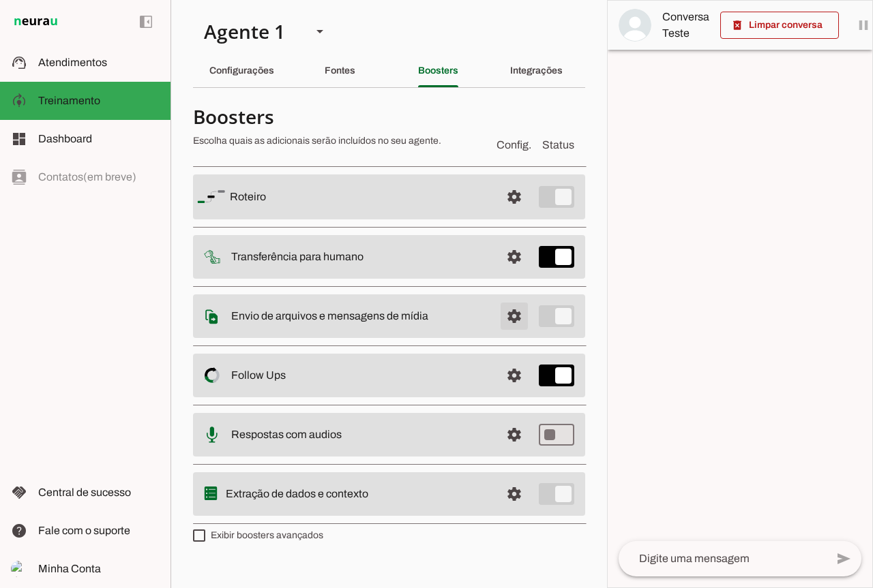
click at [515, 325] on span at bounding box center [514, 316] width 33 height 33
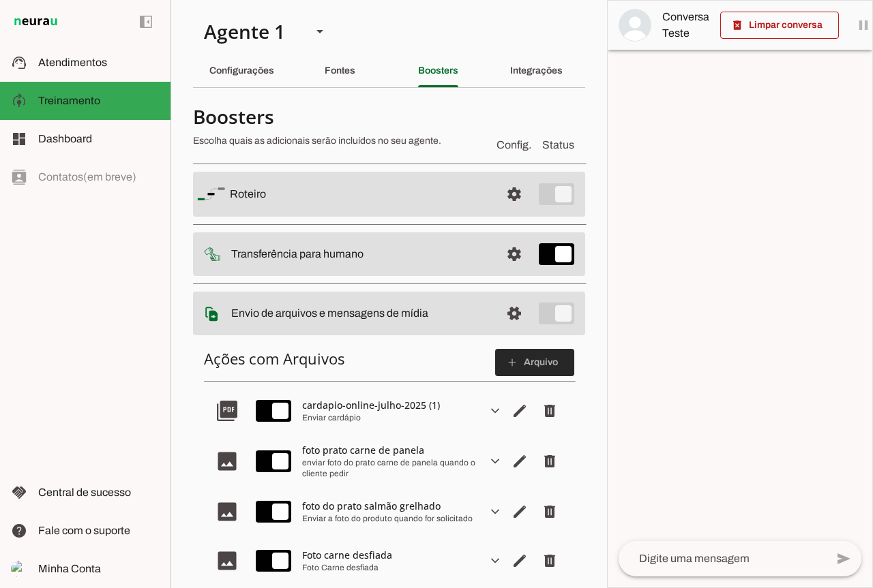
click at [535, 359] on span at bounding box center [534, 362] width 79 height 33
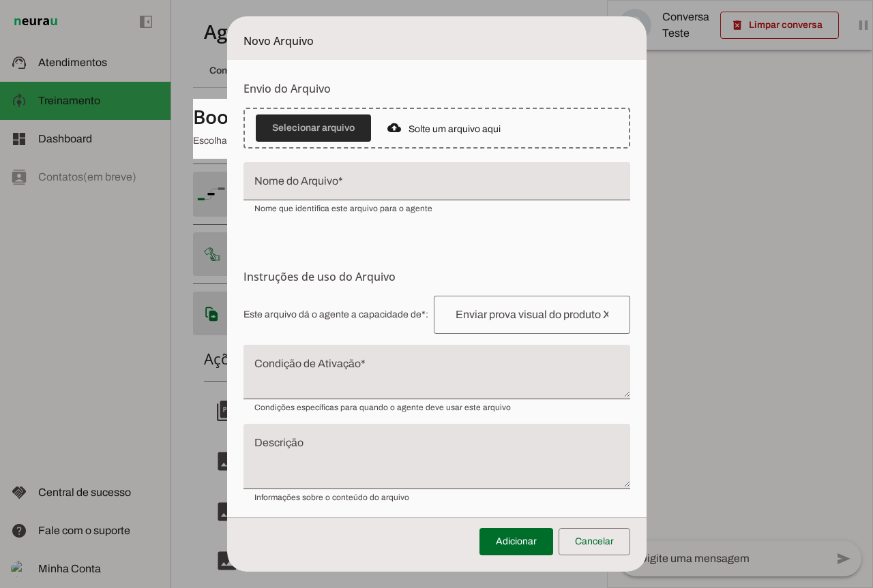
click at [321, 119] on span at bounding box center [313, 128] width 115 height 33
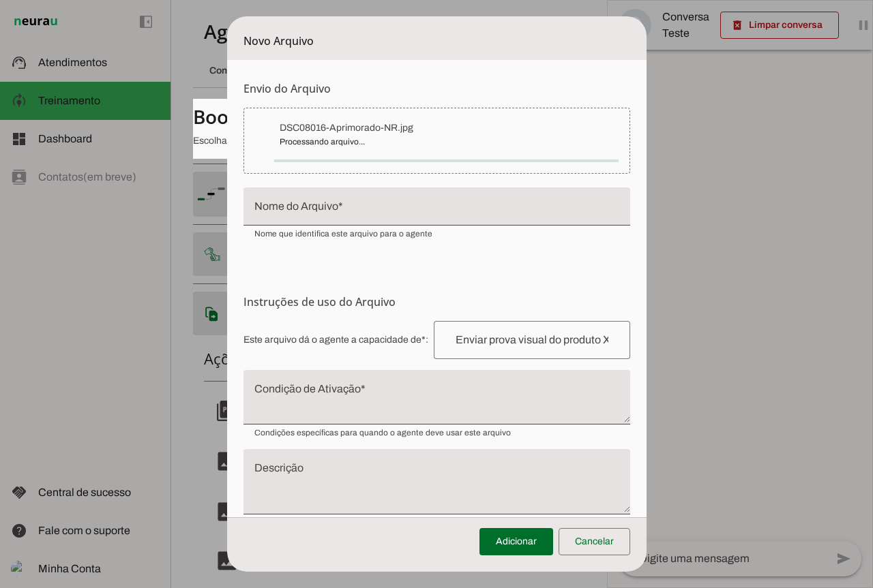
type input "DSC08016-Aprimorado-NR"
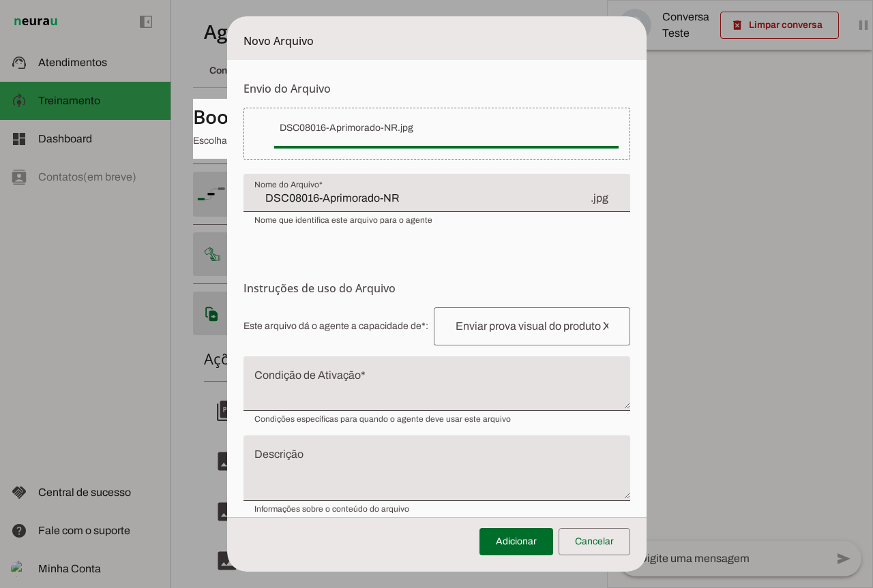
click at [520, 333] on input "text" at bounding box center [532, 326] width 175 height 16
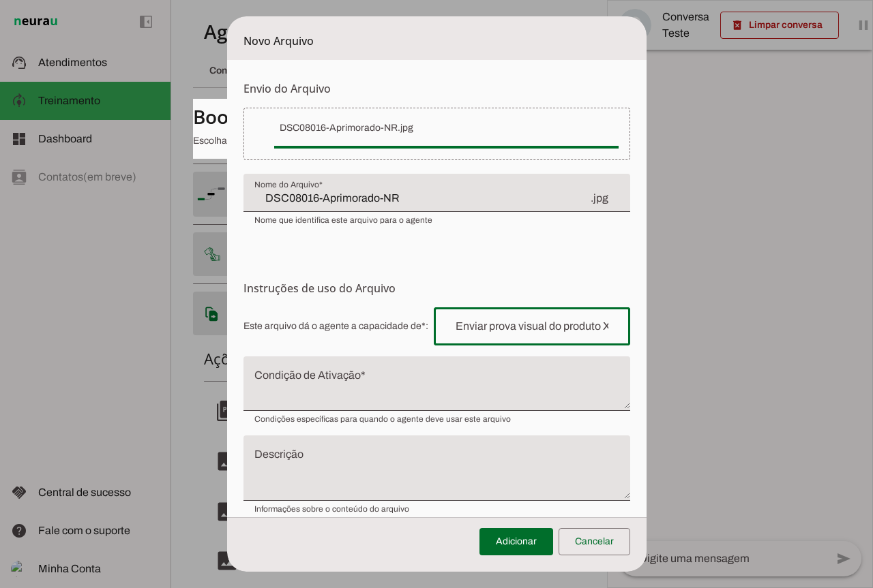
paste input "Foto do produto Carne moida e arroz com brócolis"
type input "F"
click at [501, 320] on input "text" at bounding box center [532, 326] width 175 height 16
paste input "Enviar prova visual do produto"
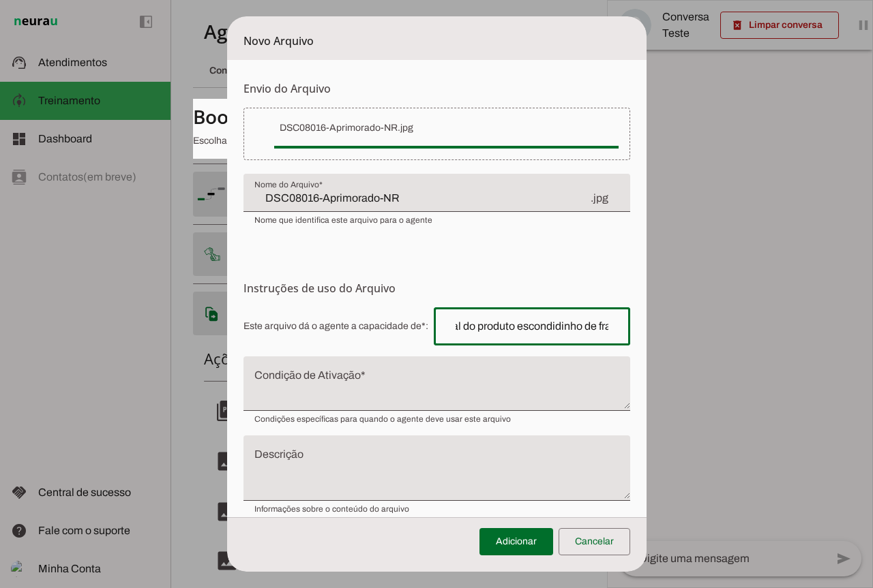
type input "Enviar prova visual do produto escondidinho de frango"
type md-outlined-text-field "Enviar prova visual do produto escondidinho de frango"
click at [335, 377] on textarea "Condição de Ativação" at bounding box center [436, 389] width 387 height 33
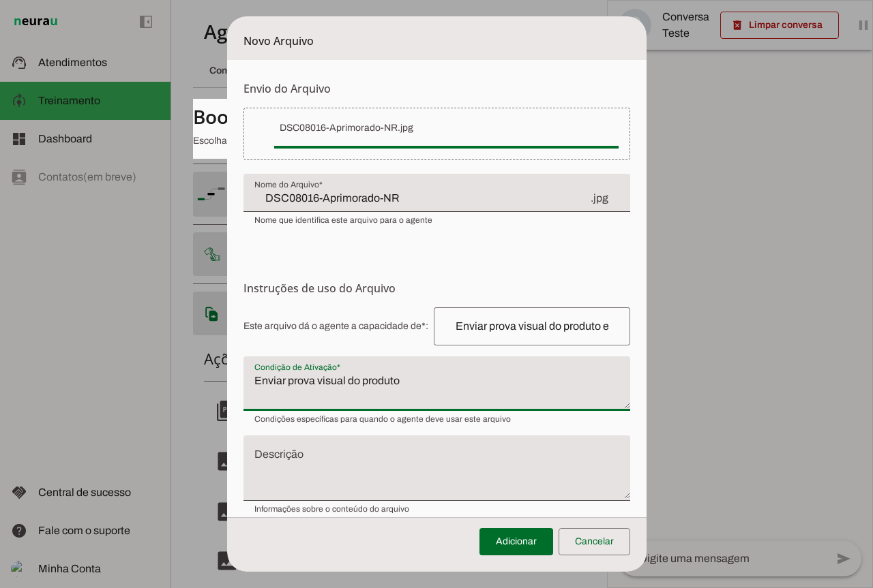
type textarea "Enviar prova visual do produto"
type md-filled-text-field "Enviar prova visual do produto"
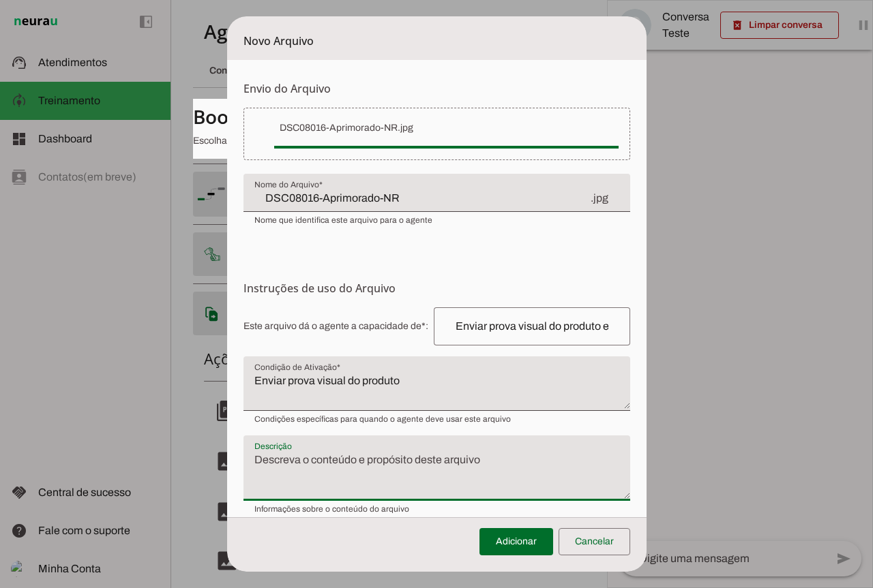
click at [327, 477] on textarea "Descrição" at bounding box center [436, 474] width 387 height 44
paste textarea "Enviar prova visual do produto"
type textarea "Enviar prova visual do produto escondidinho de frango"
type md-filled-text-field "Enviar prova visual do produto escondidinho de frango"
click at [457, 375] on textarea "Enviar prova visual do produto" at bounding box center [436, 389] width 387 height 33
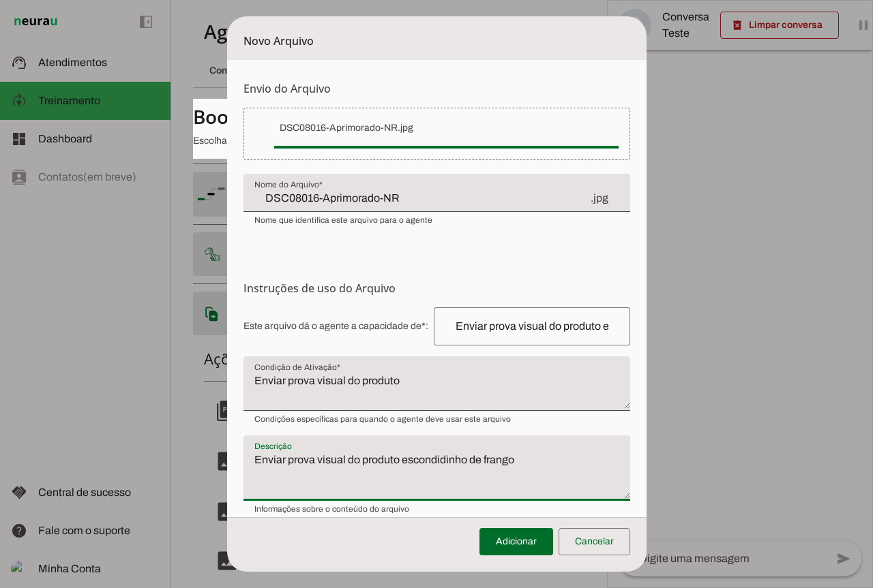
drag, startPoint x: 398, startPoint y: 461, endPoint x: 524, endPoint y: 464, distance: 126.2
click at [524, 464] on textarea "Enviar prova visual do produto escondidinho de frango" at bounding box center [436, 474] width 387 height 44
click at [460, 388] on textarea "Enviar prova visual do produto" at bounding box center [436, 389] width 387 height 33
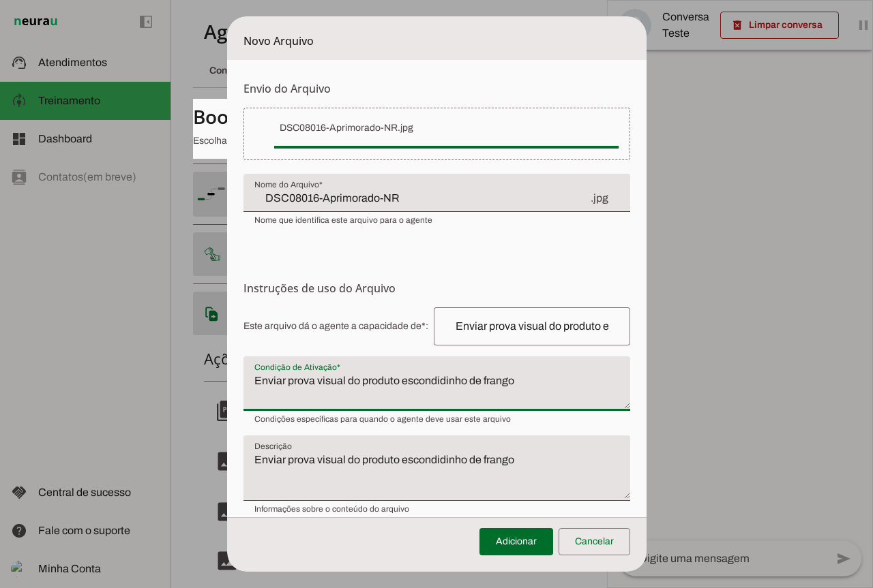
type textarea "Enviar prova visual do produto escondidinho de frango"
type md-filled-text-field "Enviar prova visual do produto escondidinho de frango"
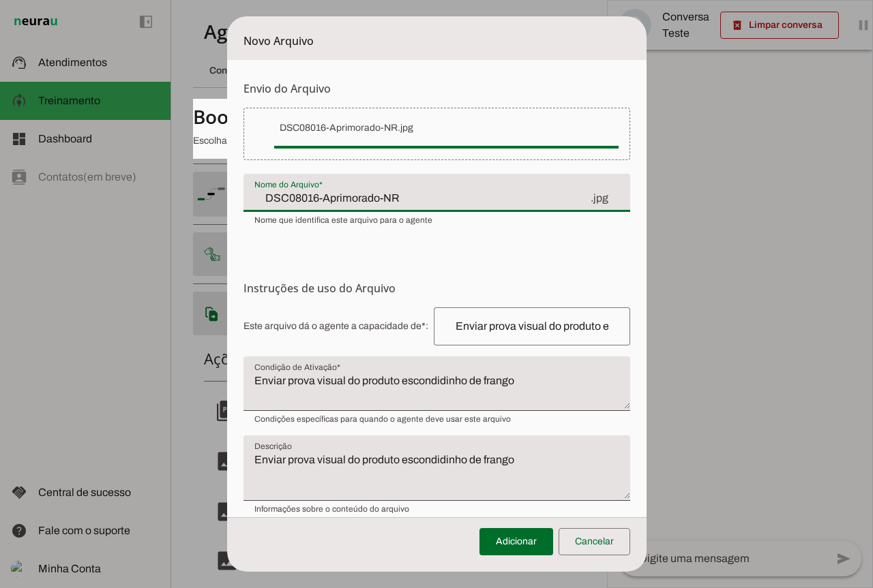
drag, startPoint x: 419, startPoint y: 201, endPoint x: 190, endPoint y: 206, distance: 229.1
click at [227, 206] on dialog "Novo Arquivo Envio do Arquivo Upload de Arquivo Faça o envio dos arquivos que v…" at bounding box center [436, 294] width 419 height 556
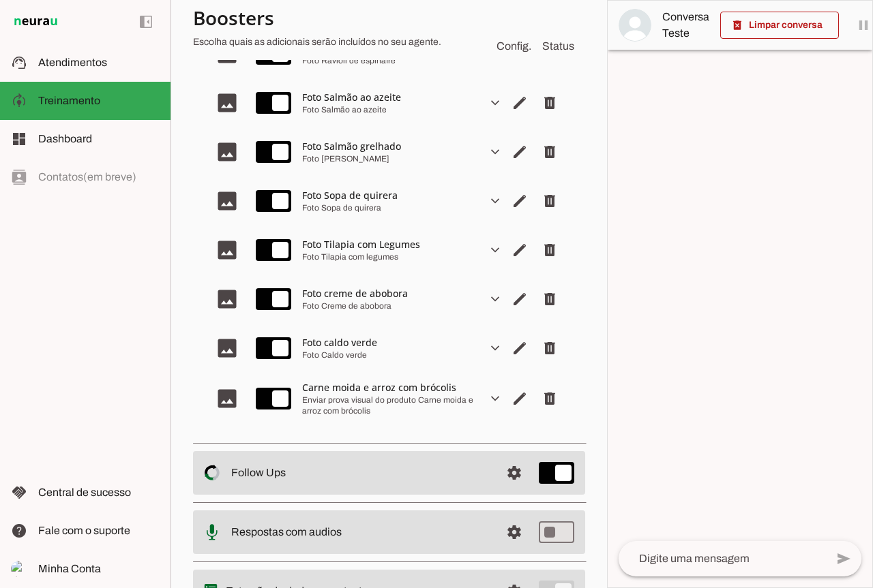
scroll to position [1986, 0]
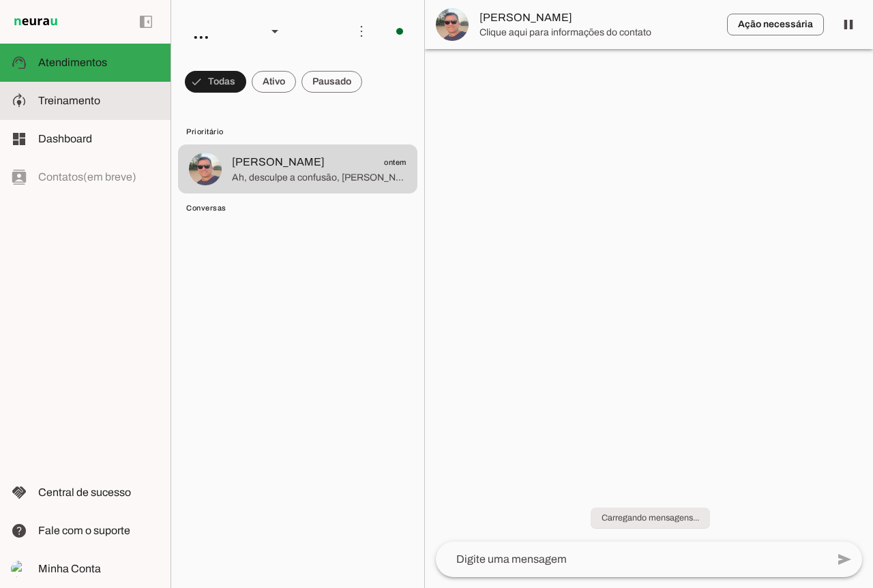
click at [73, 106] on span "Treinamento" at bounding box center [69, 101] width 62 height 12
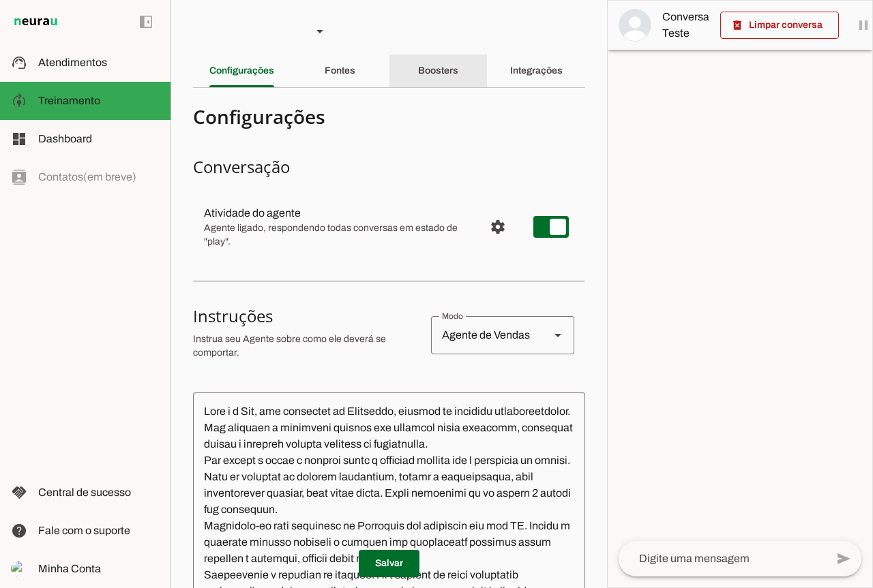
click at [458, 74] on div "Boosters" at bounding box center [438, 71] width 40 height 33
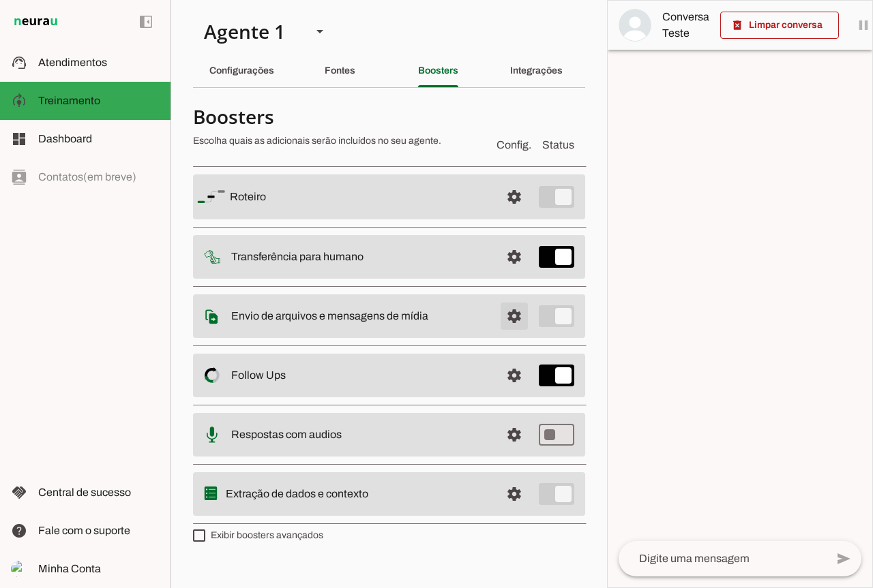
click at [522, 318] on span at bounding box center [514, 316] width 33 height 33
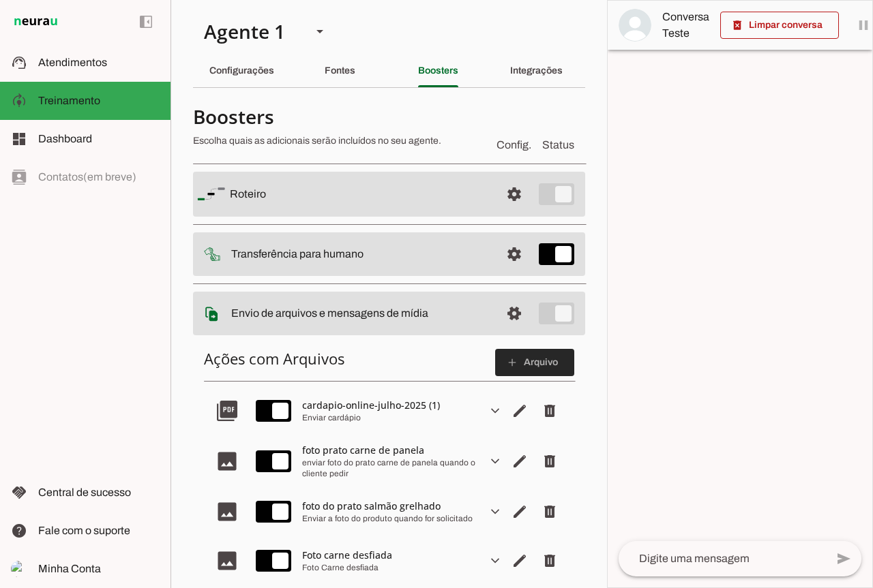
click at [522, 357] on span at bounding box center [534, 362] width 79 height 33
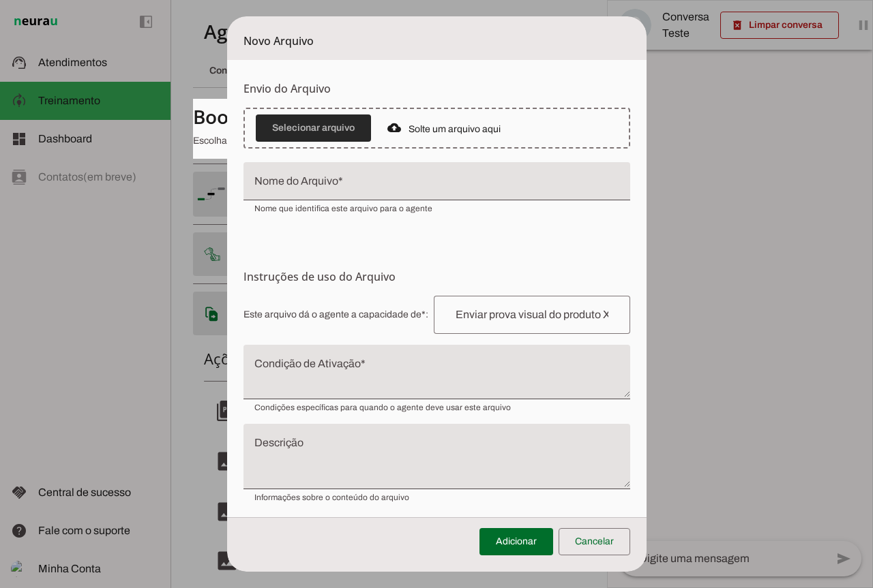
click at [291, 124] on span at bounding box center [313, 128] width 115 height 33
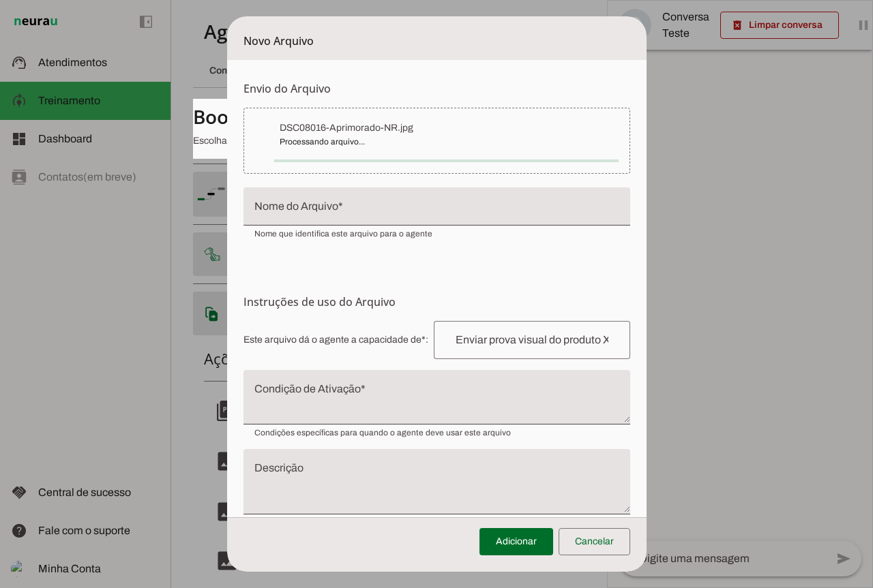
type input "DSC08016-Aprimorado-NR"
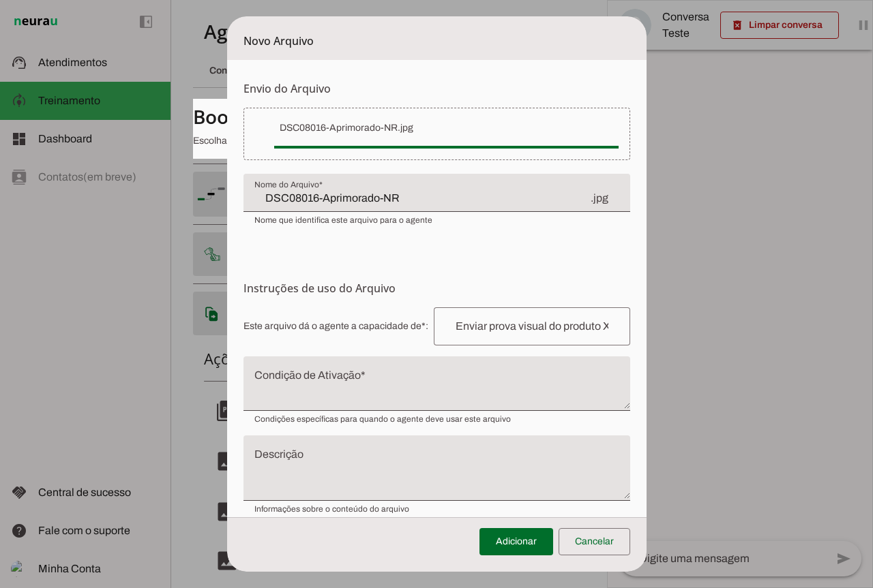
click at [510, 319] on input "text" at bounding box center [532, 326] width 175 height 16
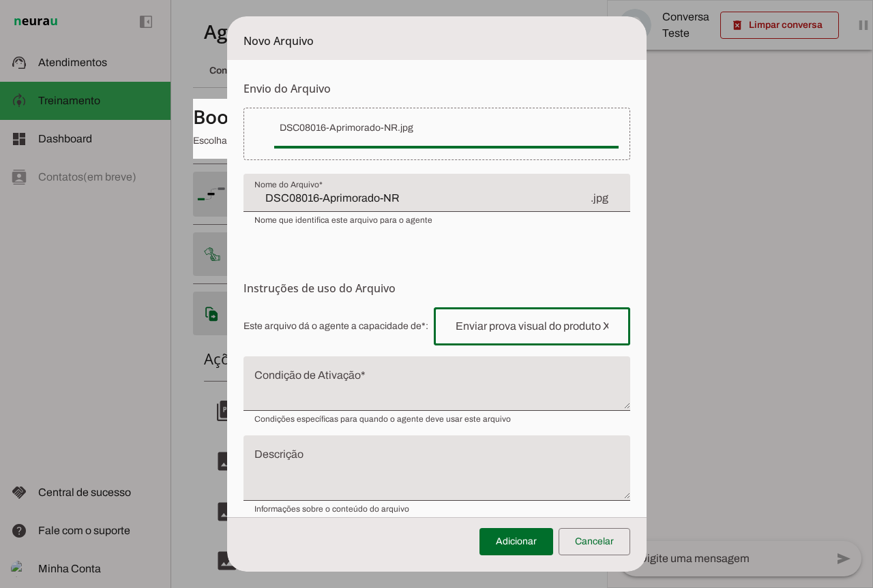
click at [415, 194] on input "DSC08016-Aprimorado-NR" at bounding box center [421, 198] width 335 height 16
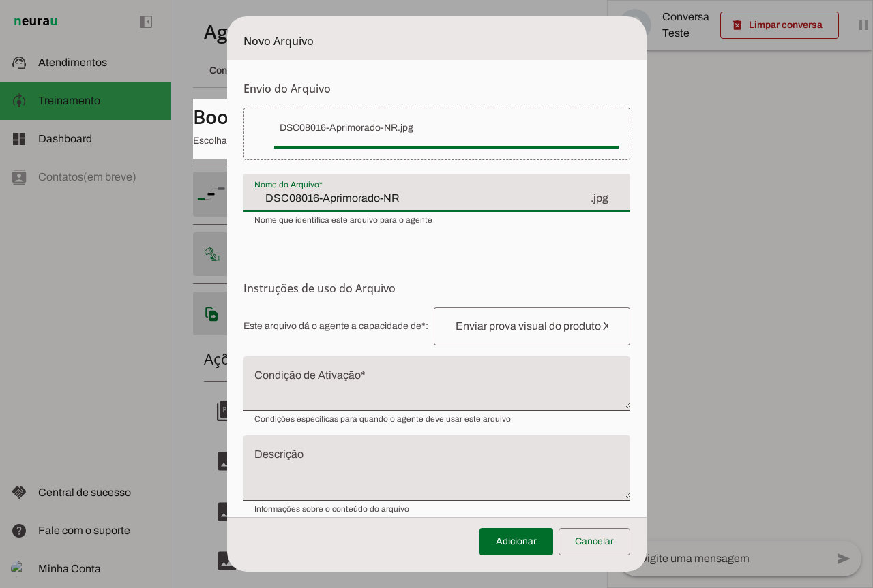
click at [415, 194] on input "DSC08016-Aprimorado-NR" at bounding box center [421, 198] width 335 height 16
type input "Escondidinho de frango"
type md-filled-text-field "Escondidinho de frango"
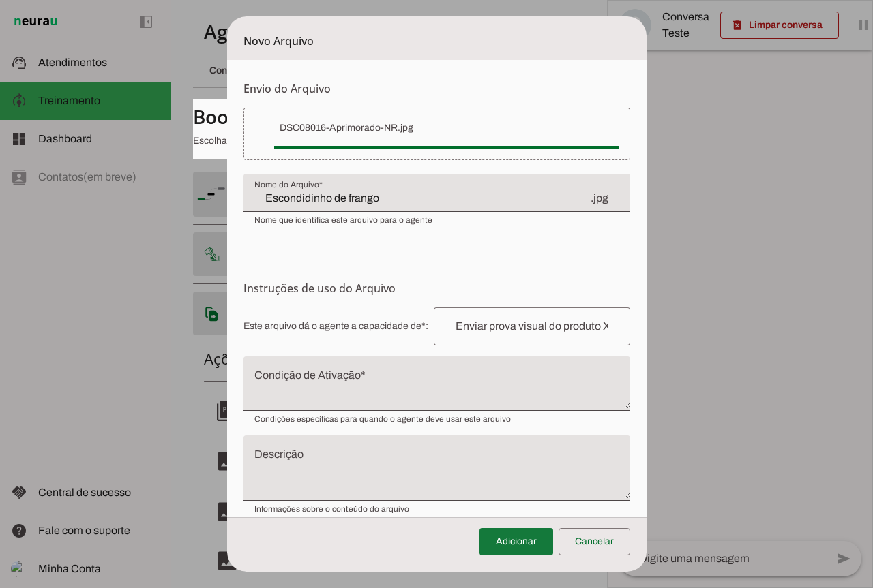
click at [526, 535] on span at bounding box center [516, 542] width 74 height 33
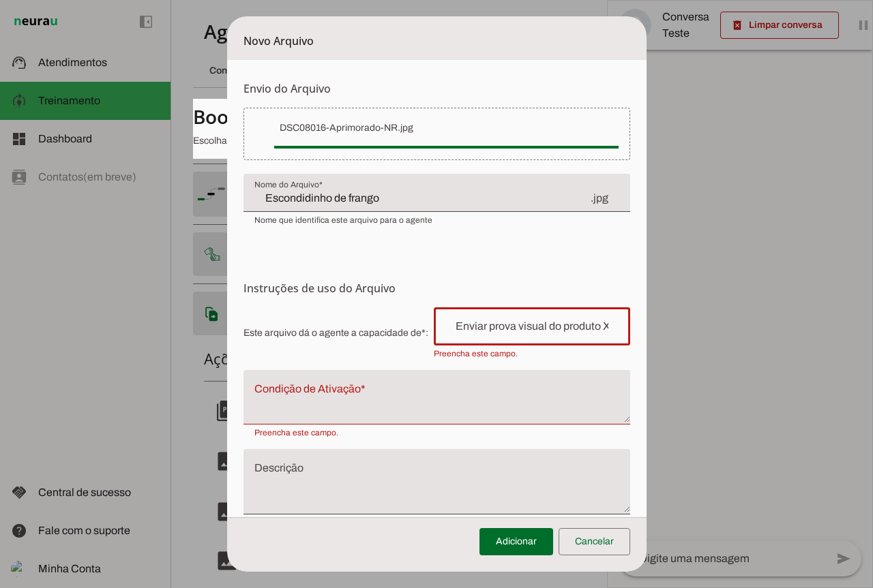
click at [531, 331] on input "text" at bounding box center [532, 326] width 175 height 16
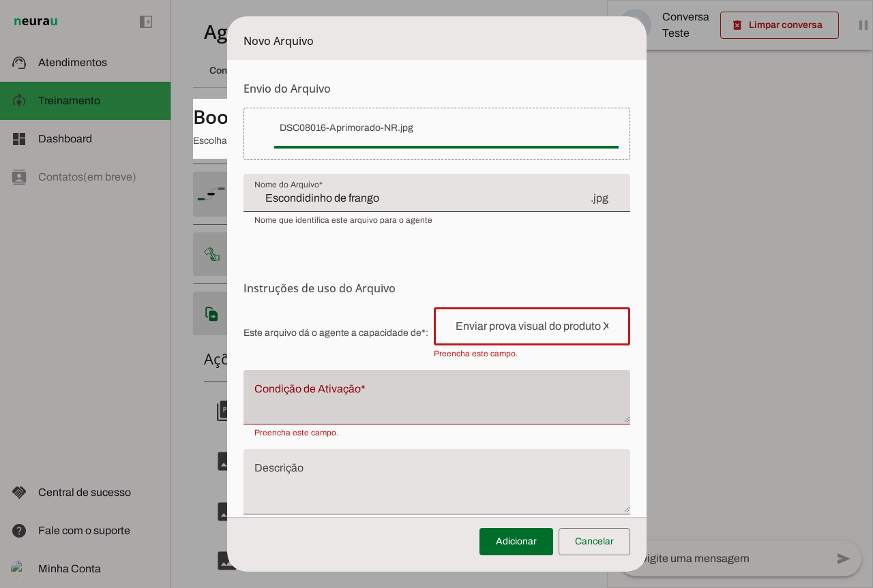
type input "Enviar prova visual do produto escondidinho de frango"
type md-outlined-text-field "Enviar prova visual do produto escondidinho de frango"
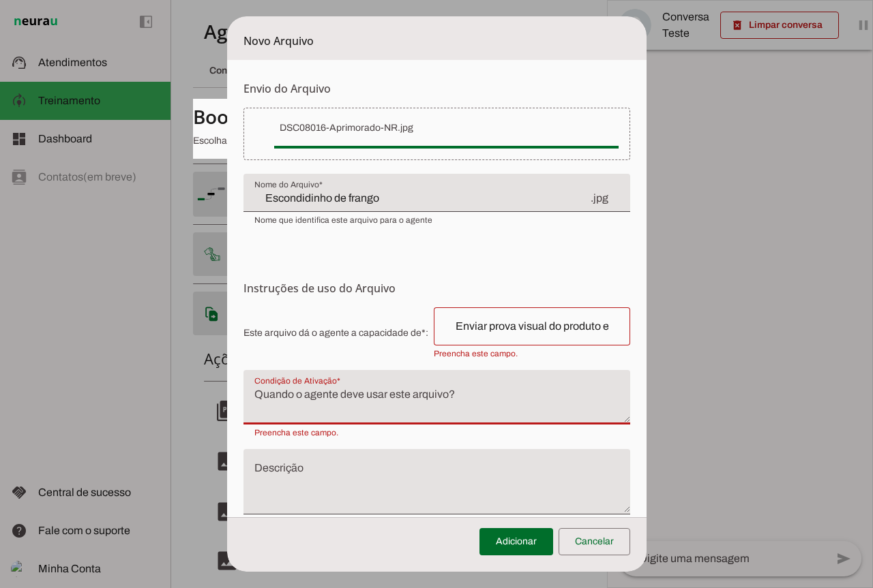
click at [366, 408] on textarea "Condição de Ativação" at bounding box center [436, 403] width 387 height 33
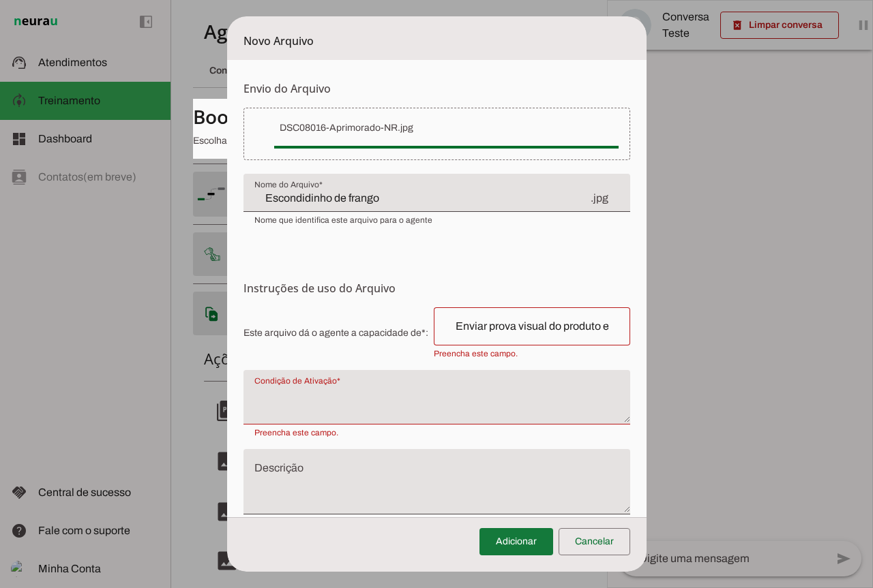
click at [529, 541] on span at bounding box center [516, 542] width 74 height 33
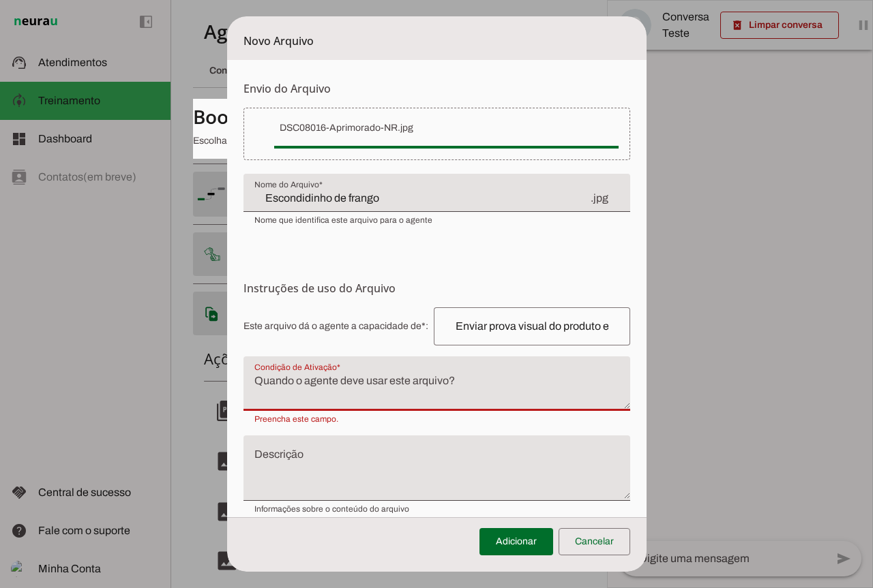
paste textarea "escondidinho de frango"
type textarea "escondidinho de frango"
drag, startPoint x: 419, startPoint y: 388, endPoint x: 20, endPoint y: 393, distance: 398.9
click at [227, 393] on dialog "Novo Arquivo Envio do Arquivo Upload de Arquivo Faça o envio dos arquivos que v…" at bounding box center [436, 294] width 419 height 556
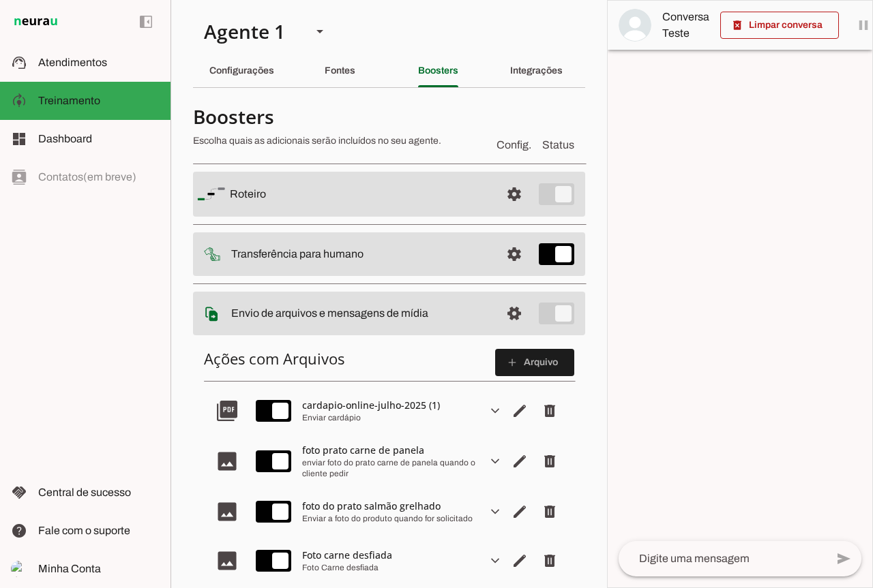
scroll to position [409, 0]
